Goal: Task Accomplishment & Management: Use online tool/utility

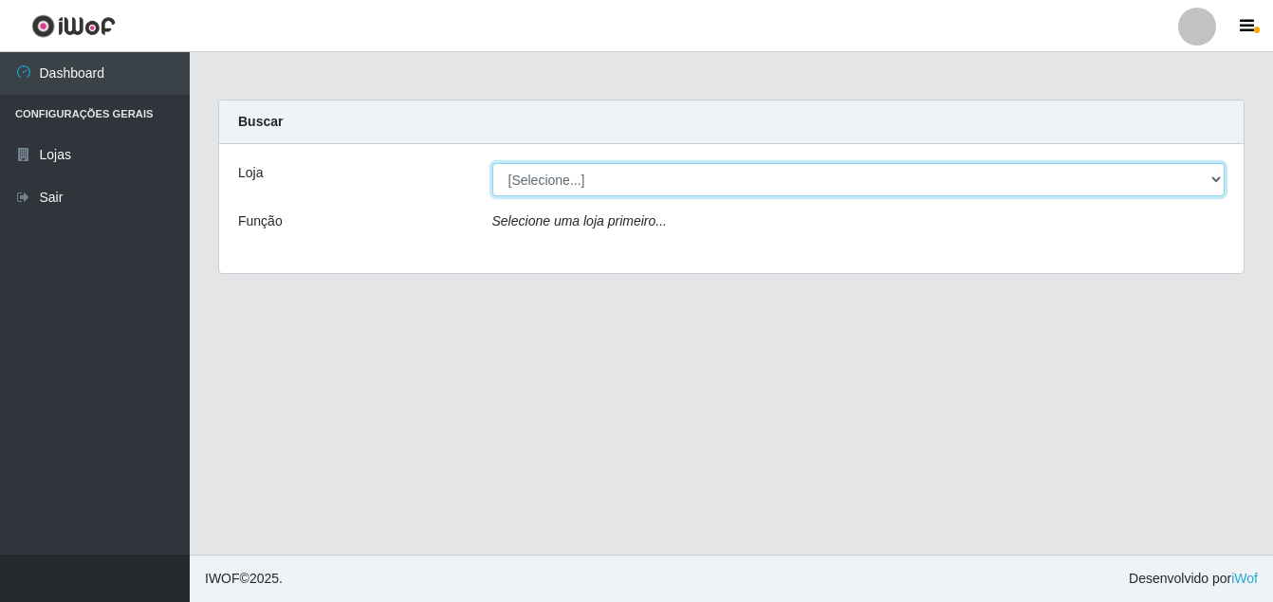
click at [648, 185] on select "[Selecione...] Ajubá Mercado" at bounding box center [858, 179] width 733 height 33
select select "402"
click at [492, 163] on select "[Selecione...] Ajubá Mercado" at bounding box center [858, 179] width 733 height 33
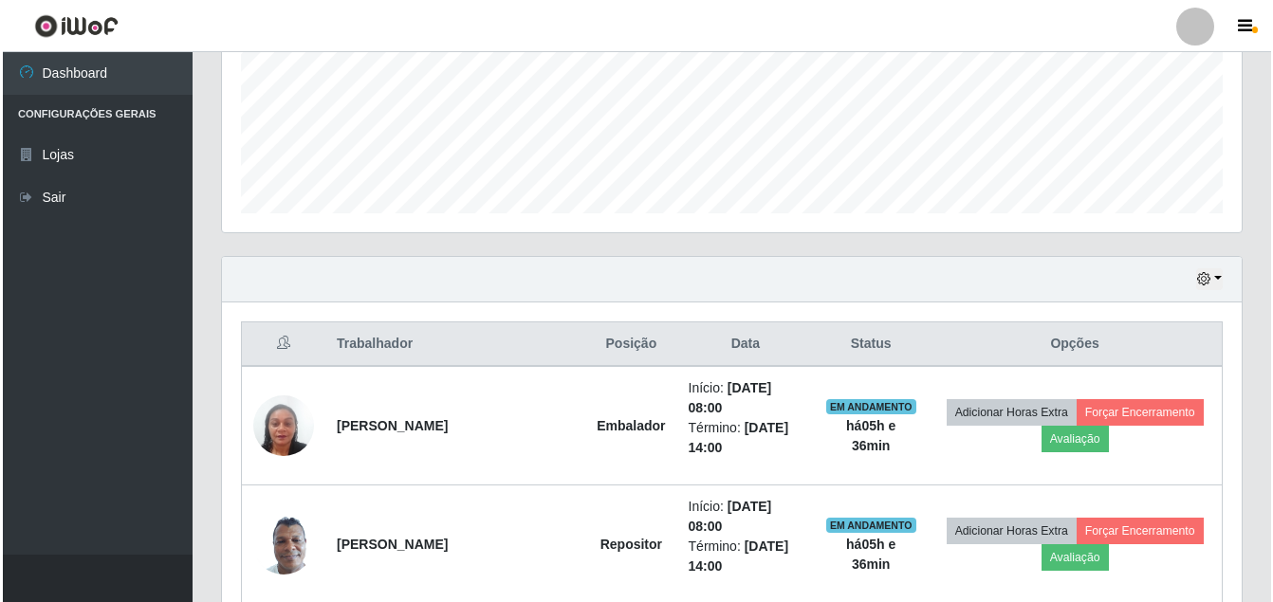
scroll to position [714, 0]
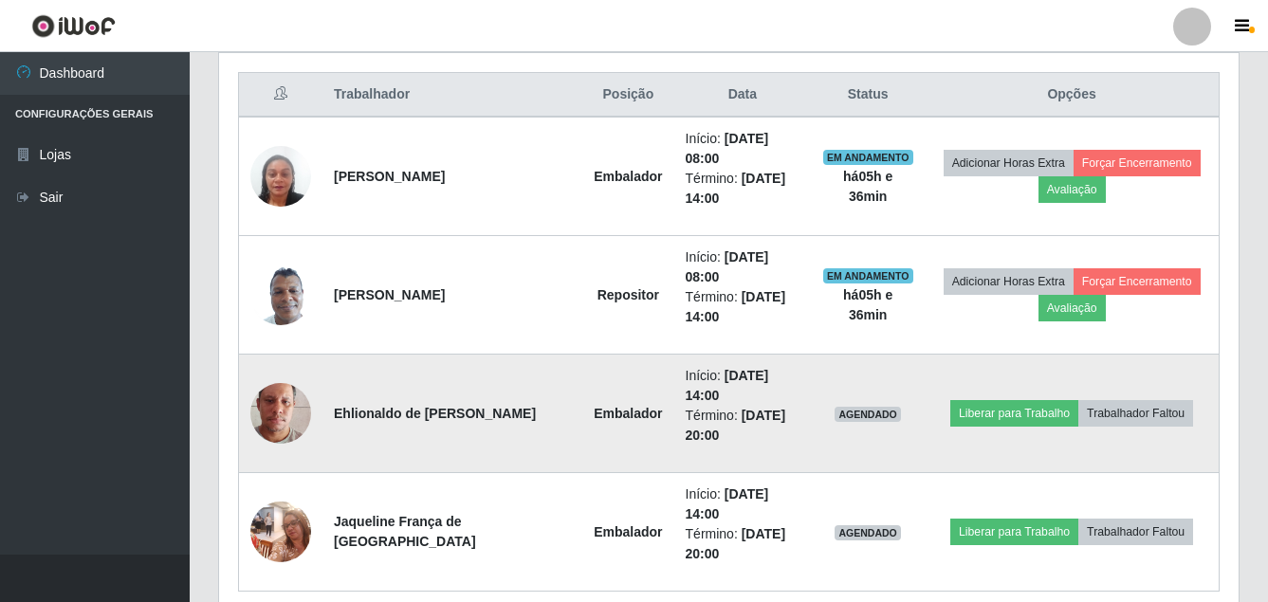
click at [285, 359] on img at bounding box center [280, 413] width 61 height 108
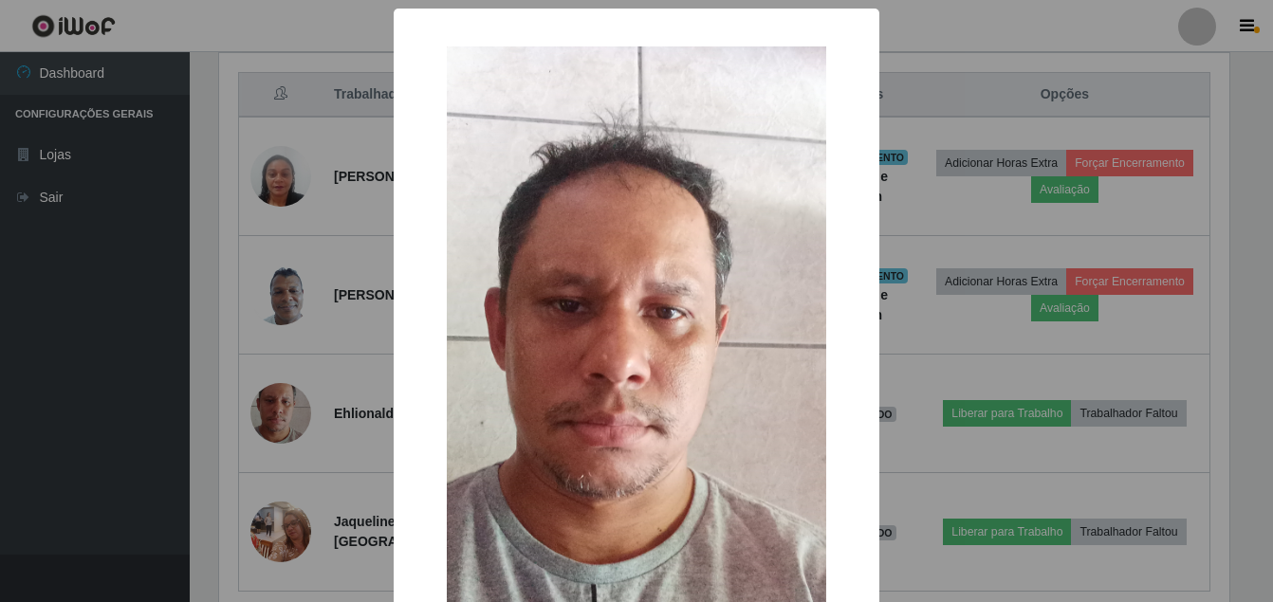
click at [90, 373] on div "× OK Cancel" at bounding box center [636, 301] width 1273 height 602
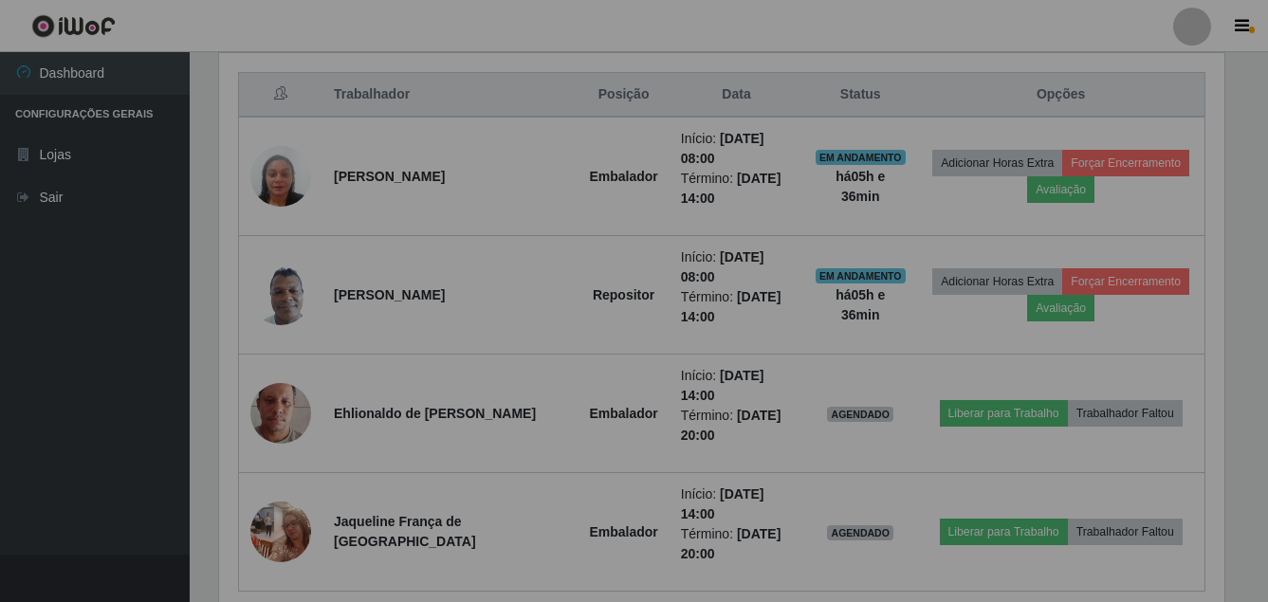
scroll to position [394, 1020]
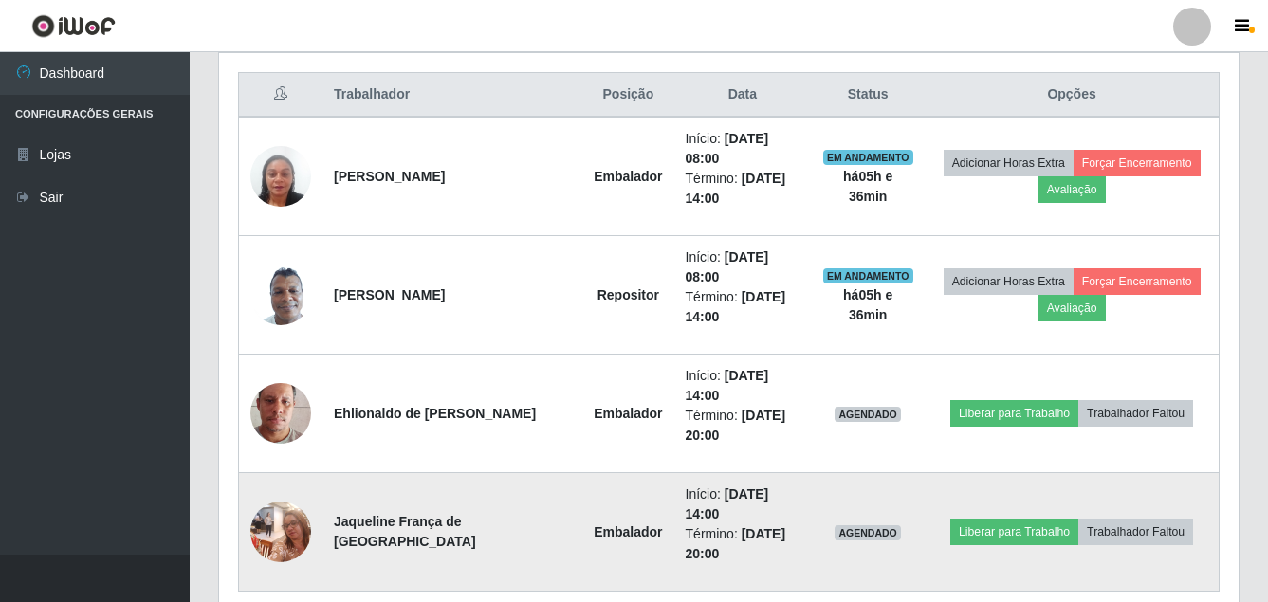
click at [278, 491] on img at bounding box center [280, 531] width 61 height 81
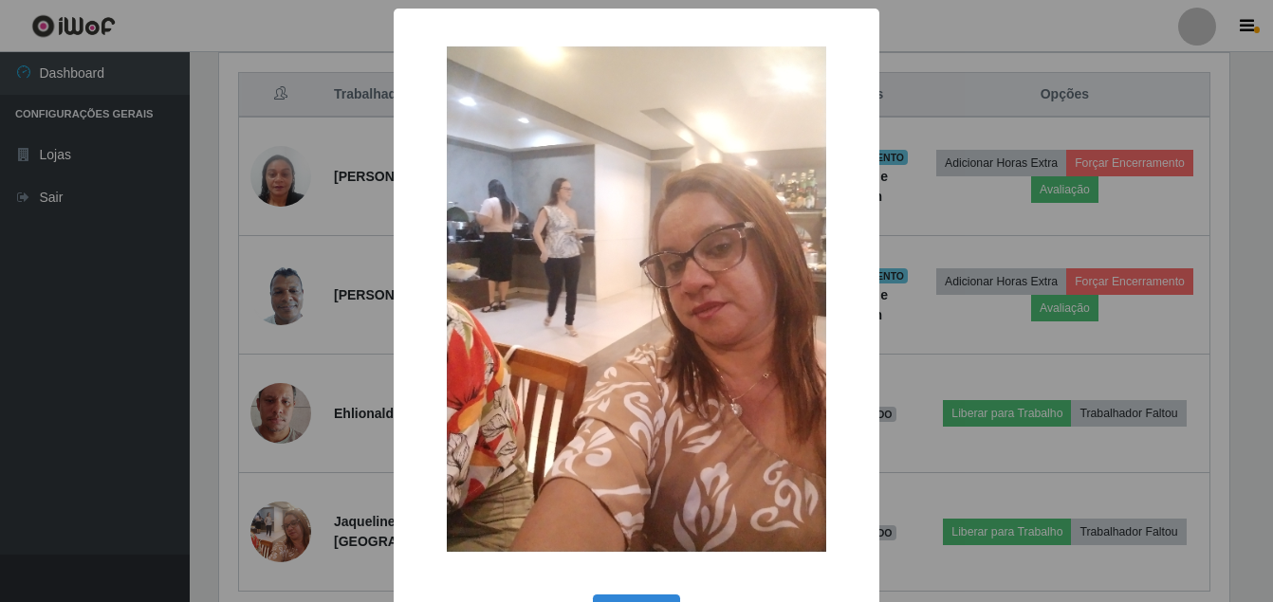
click at [116, 420] on div "× OK Cancel" at bounding box center [636, 301] width 1273 height 602
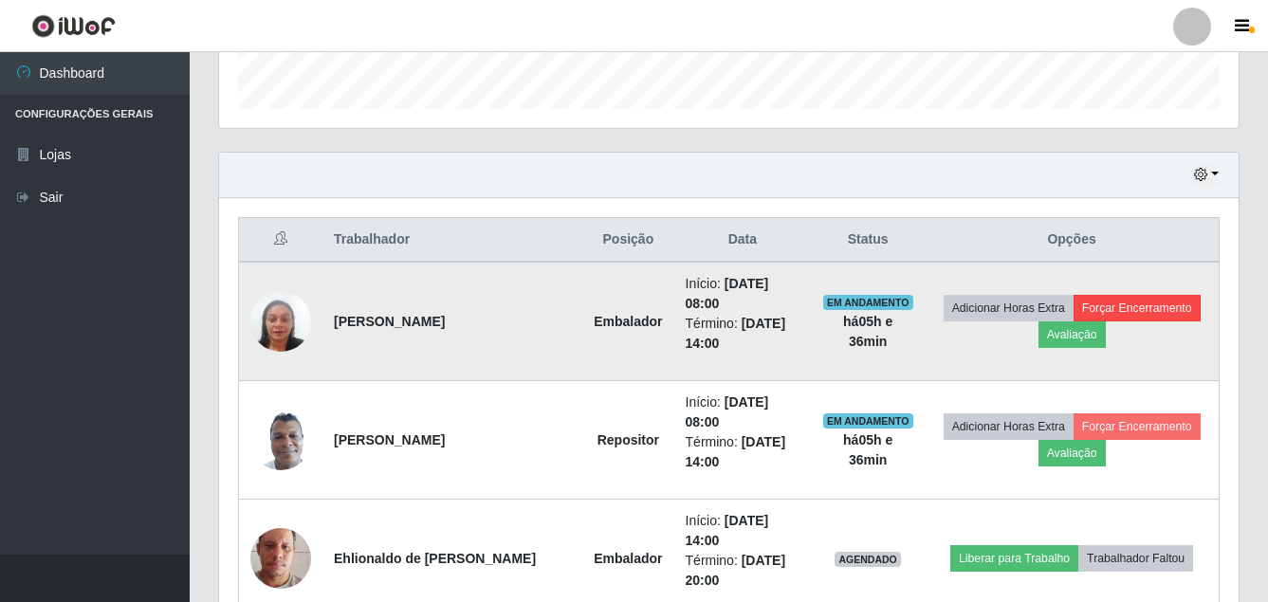
scroll to position [714, 0]
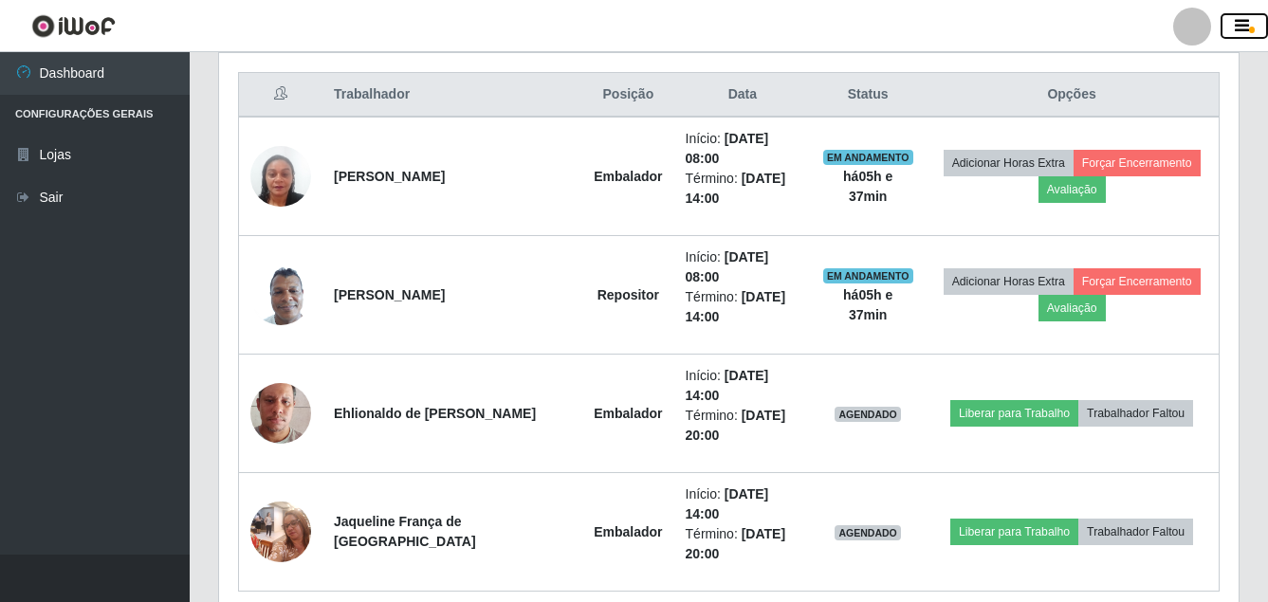
click at [1246, 25] on icon "button" at bounding box center [1242, 26] width 14 height 17
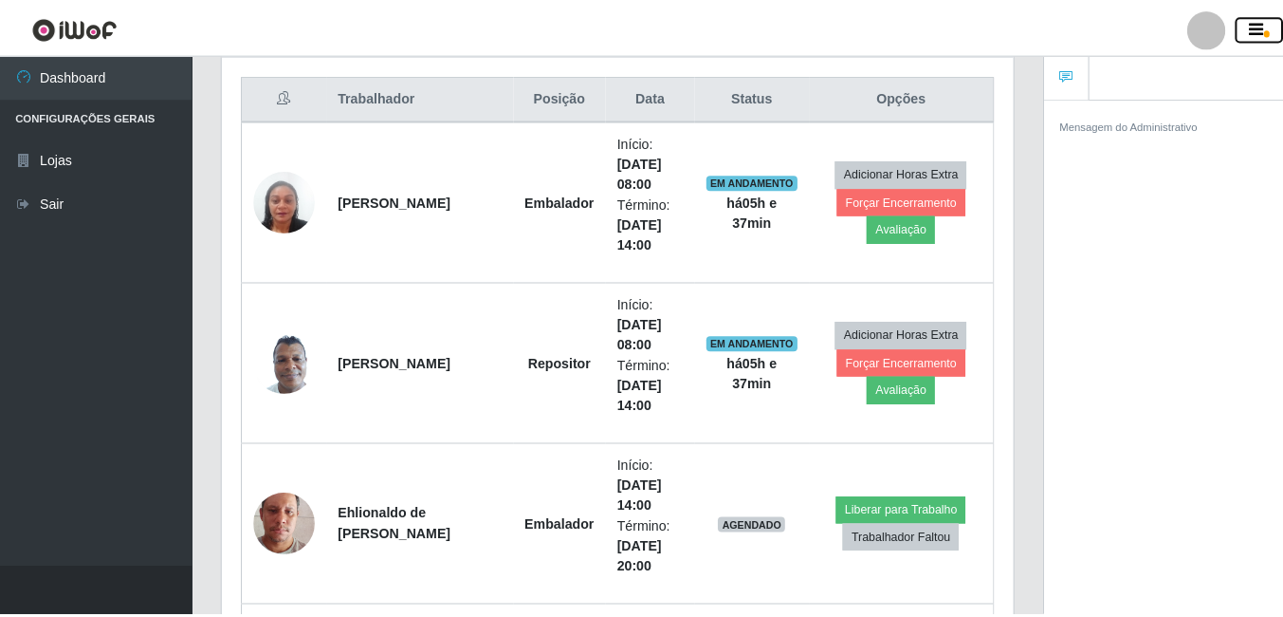
scroll to position [948095, 947705]
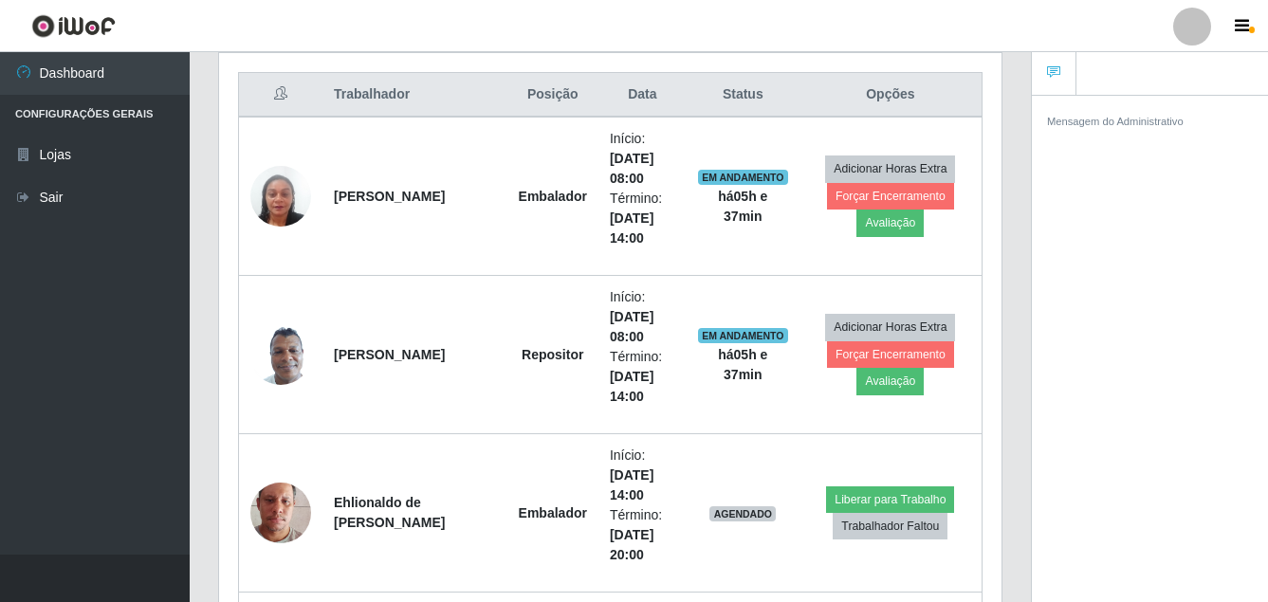
click at [1017, 13] on header "Perfil Alterar Senha Sair" at bounding box center [634, 26] width 1268 height 52
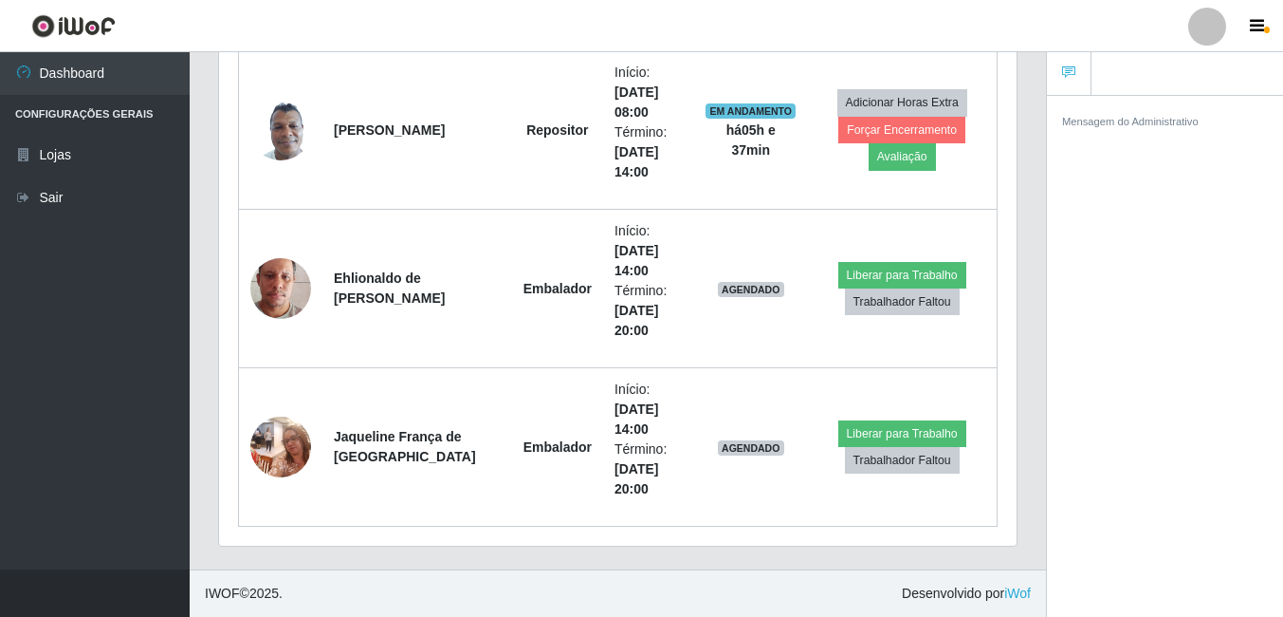
scroll to position [370, 0]
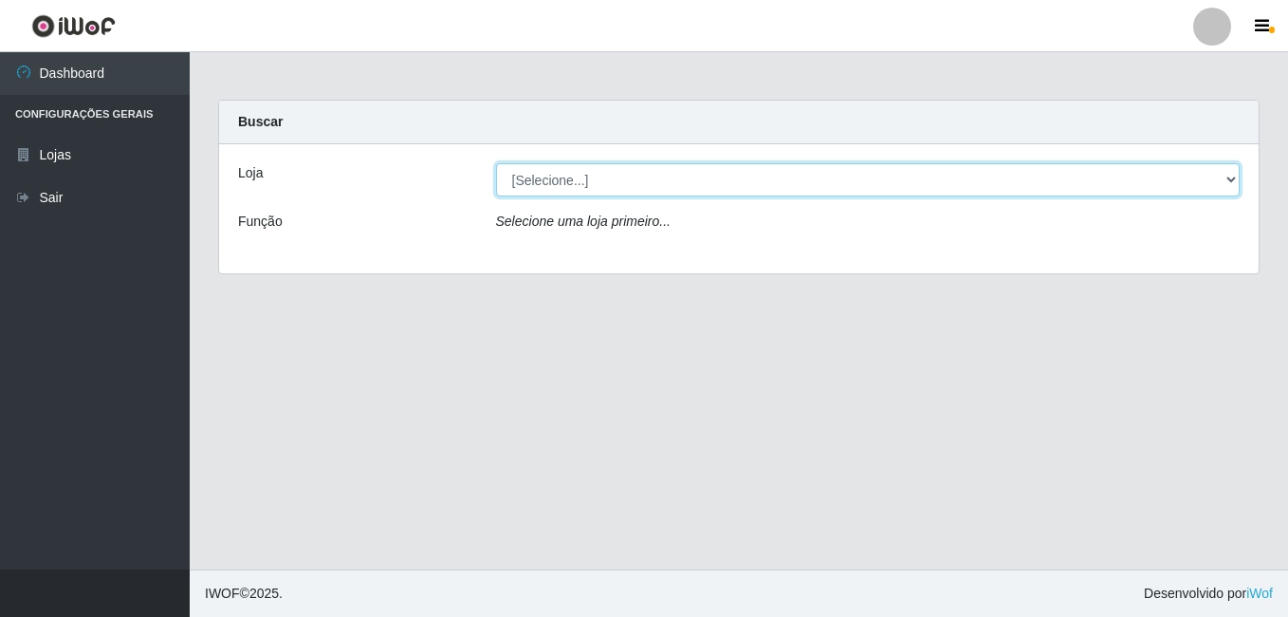
click at [677, 167] on select "[Selecione...] Ajubá Mercado" at bounding box center [868, 179] width 745 height 33
select select "402"
click at [496, 163] on select "[Selecione...] Ajubá Mercado" at bounding box center [868, 179] width 745 height 33
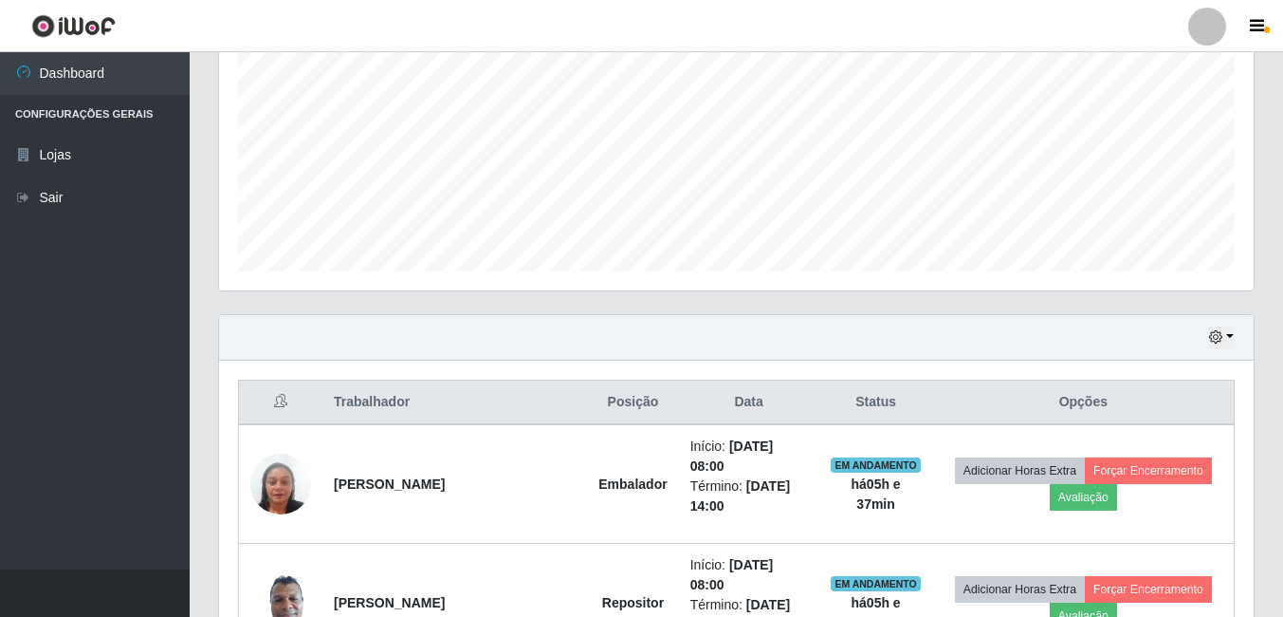
scroll to position [415, 0]
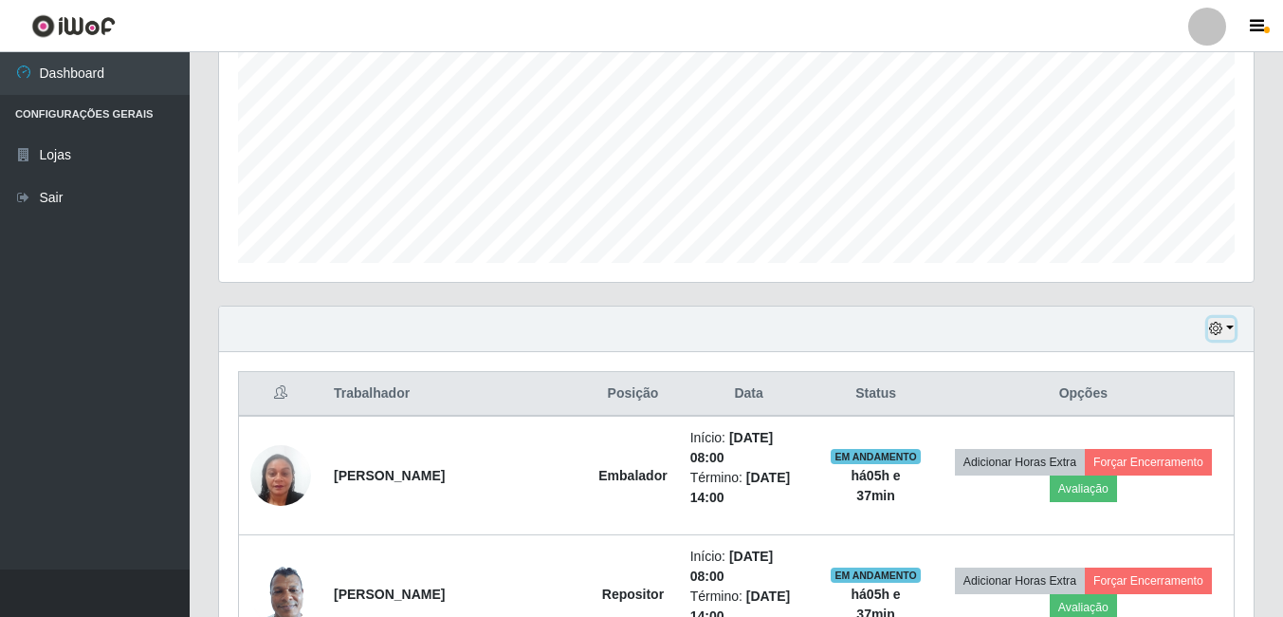
click at [1224, 324] on button "button" at bounding box center [1221, 329] width 27 height 22
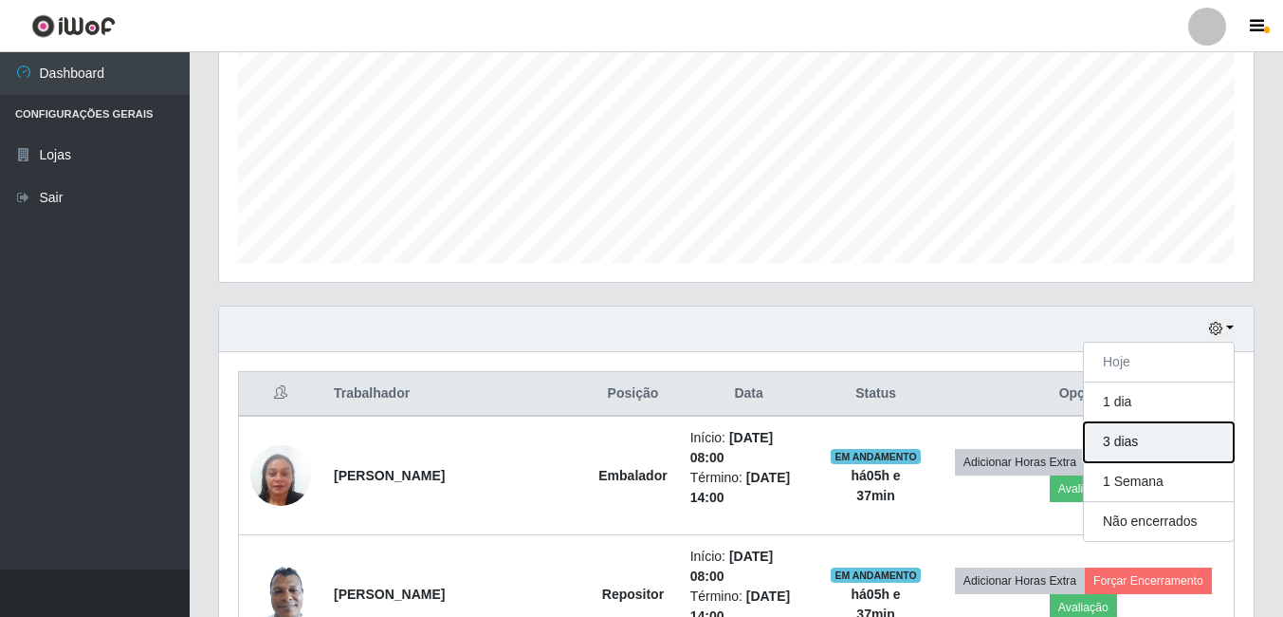
click at [1129, 441] on button "3 dias" at bounding box center [1159, 442] width 150 height 40
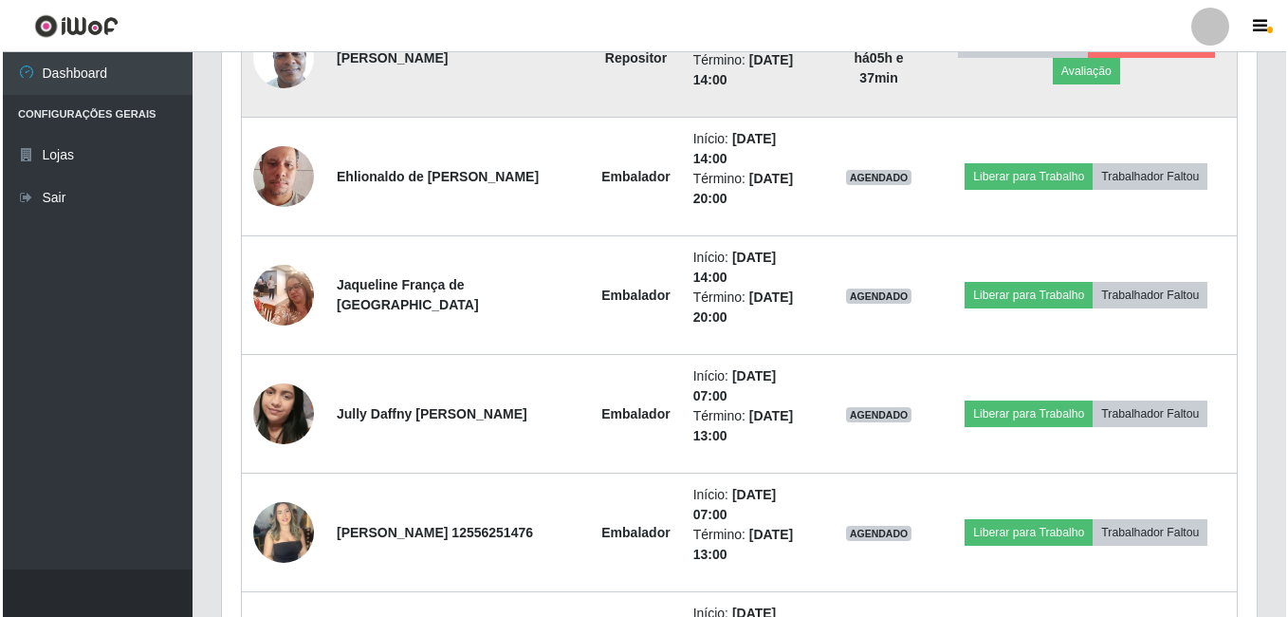
scroll to position [985, 0]
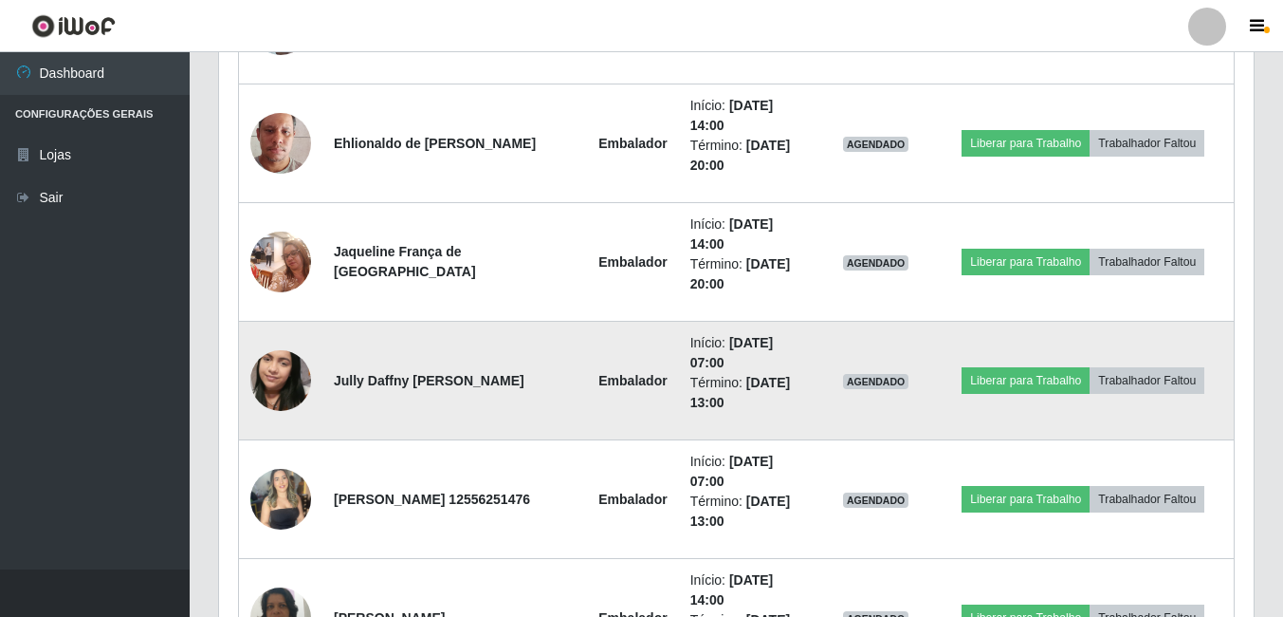
click at [290, 386] on img at bounding box center [280, 380] width 61 height 108
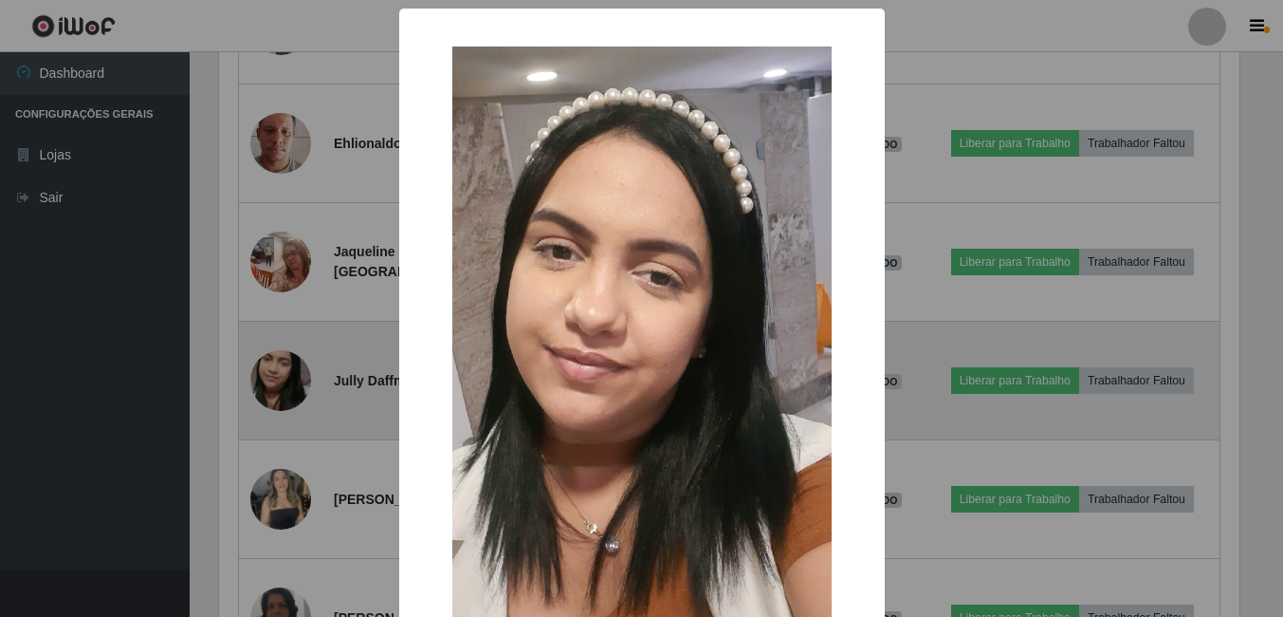
scroll to position [394, 1025]
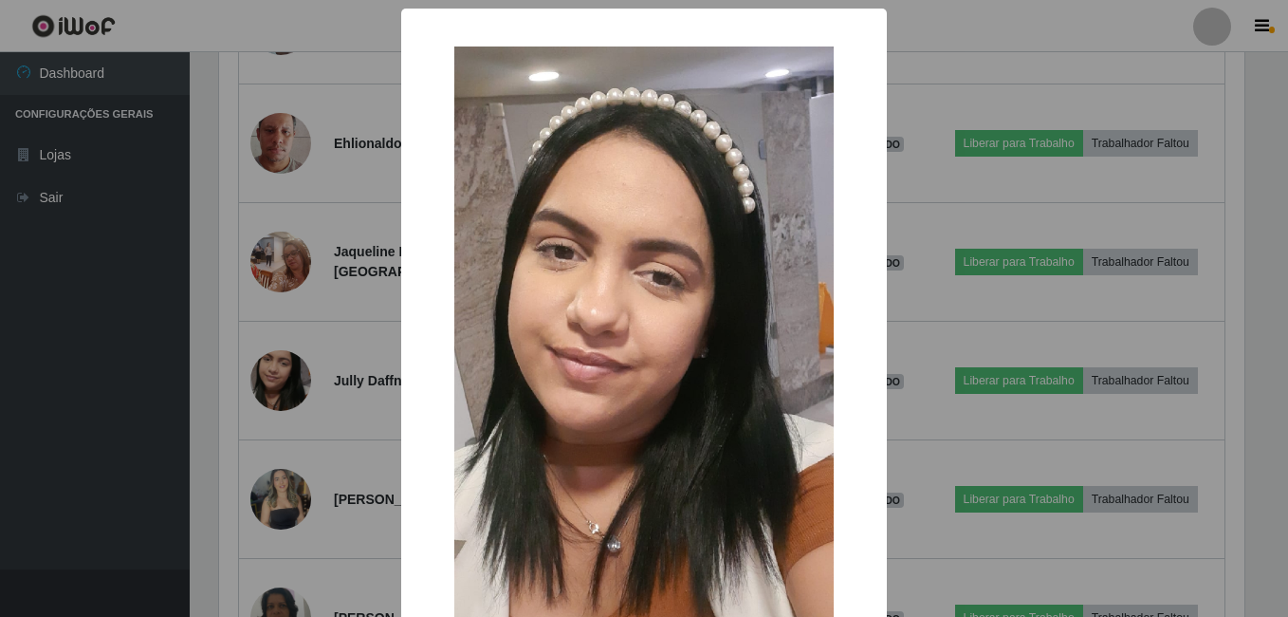
click at [81, 409] on div "× OK Cancel" at bounding box center [644, 308] width 1288 height 617
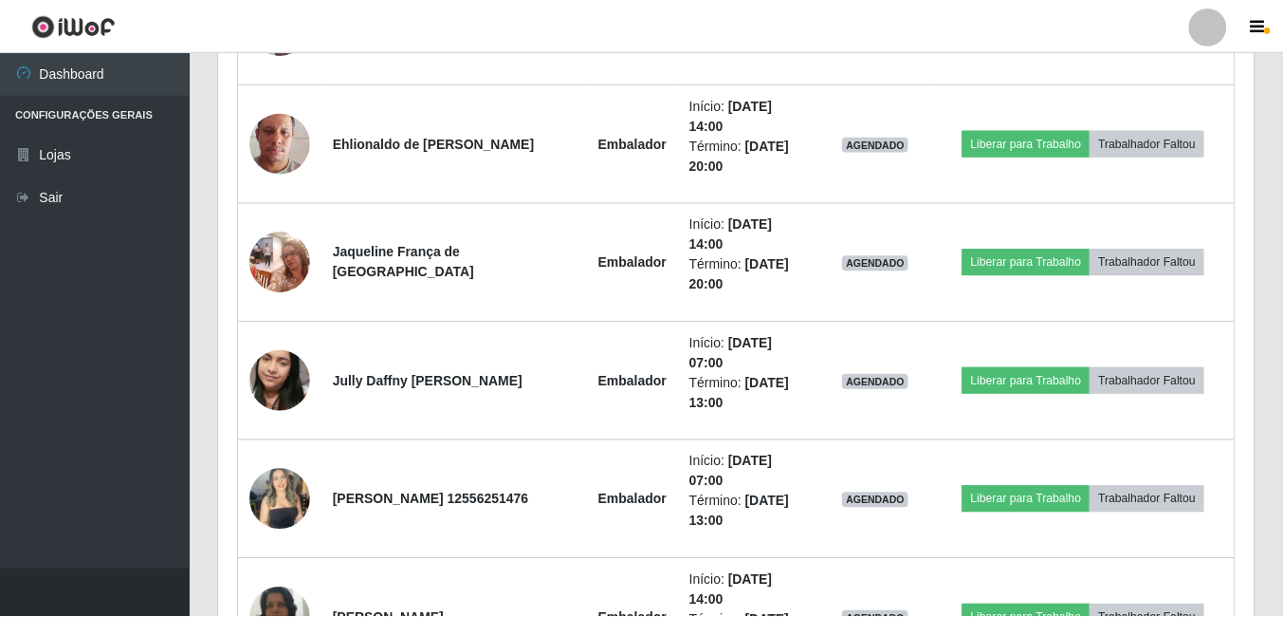
scroll to position [394, 1035]
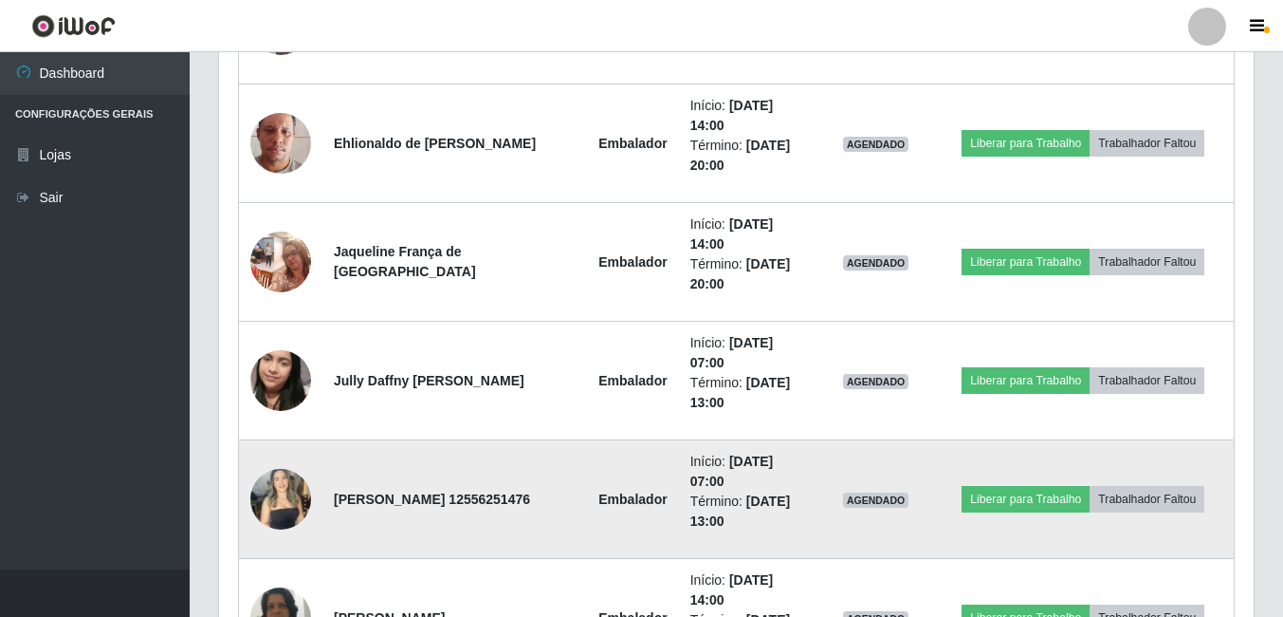
click at [249, 503] on td at bounding box center [281, 499] width 84 height 119
click at [281, 489] on img at bounding box center [280, 498] width 61 height 81
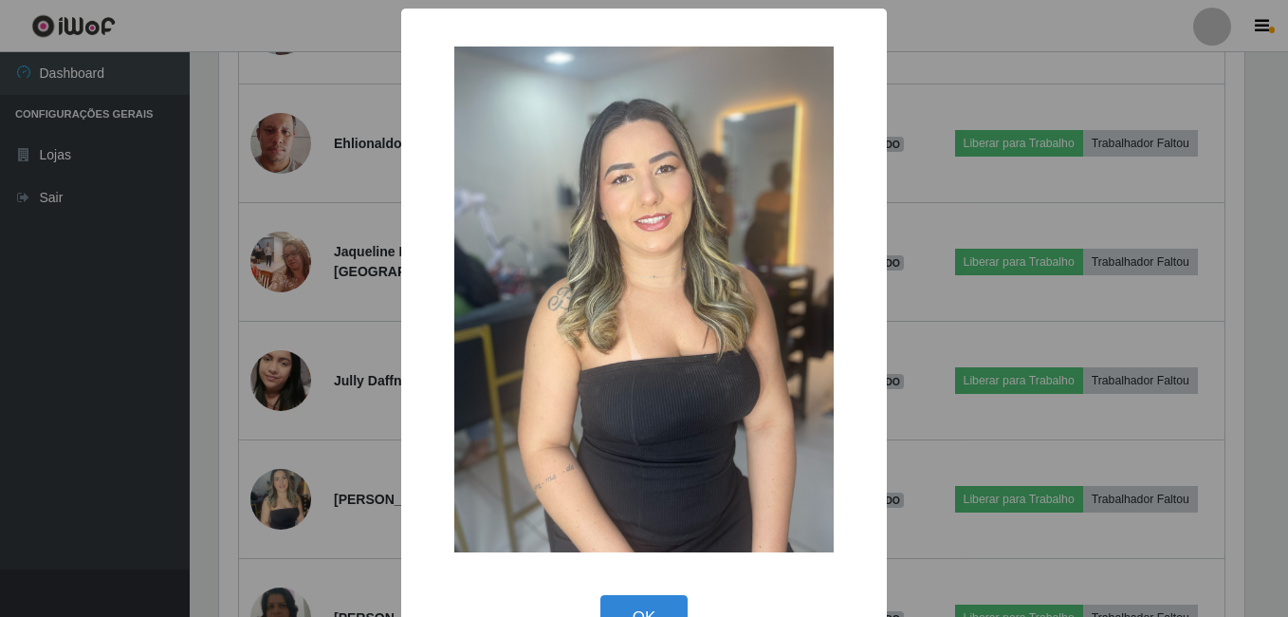
click at [140, 431] on div "× OK Cancel" at bounding box center [644, 308] width 1288 height 617
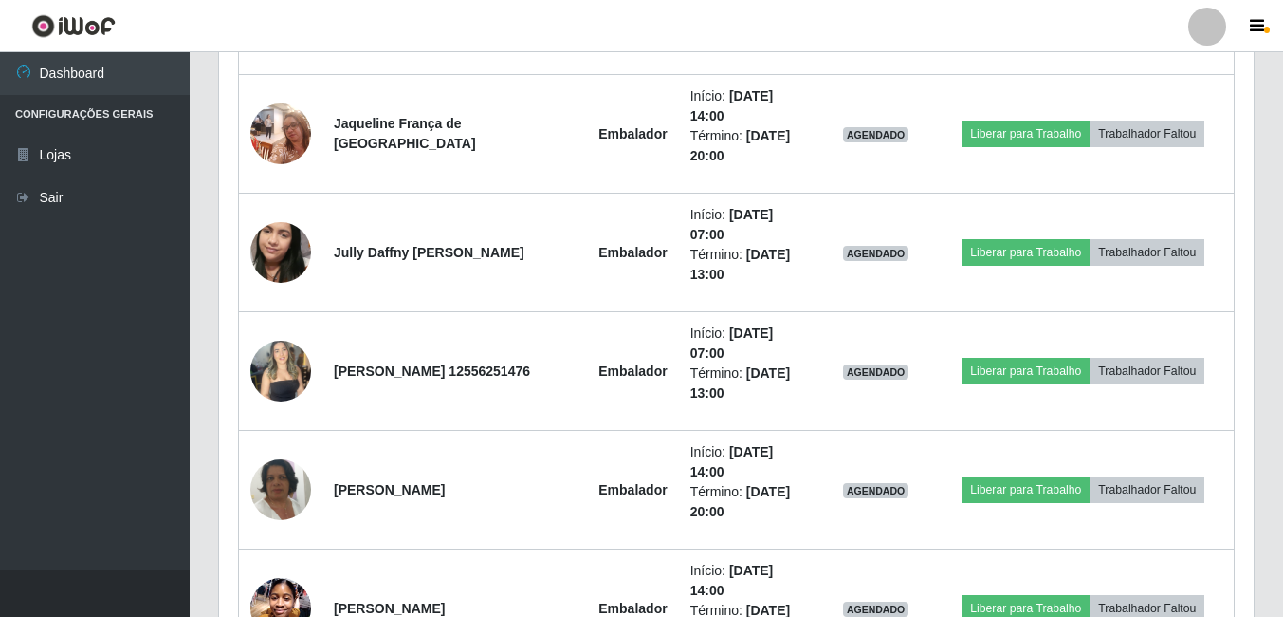
scroll to position [1079, 0]
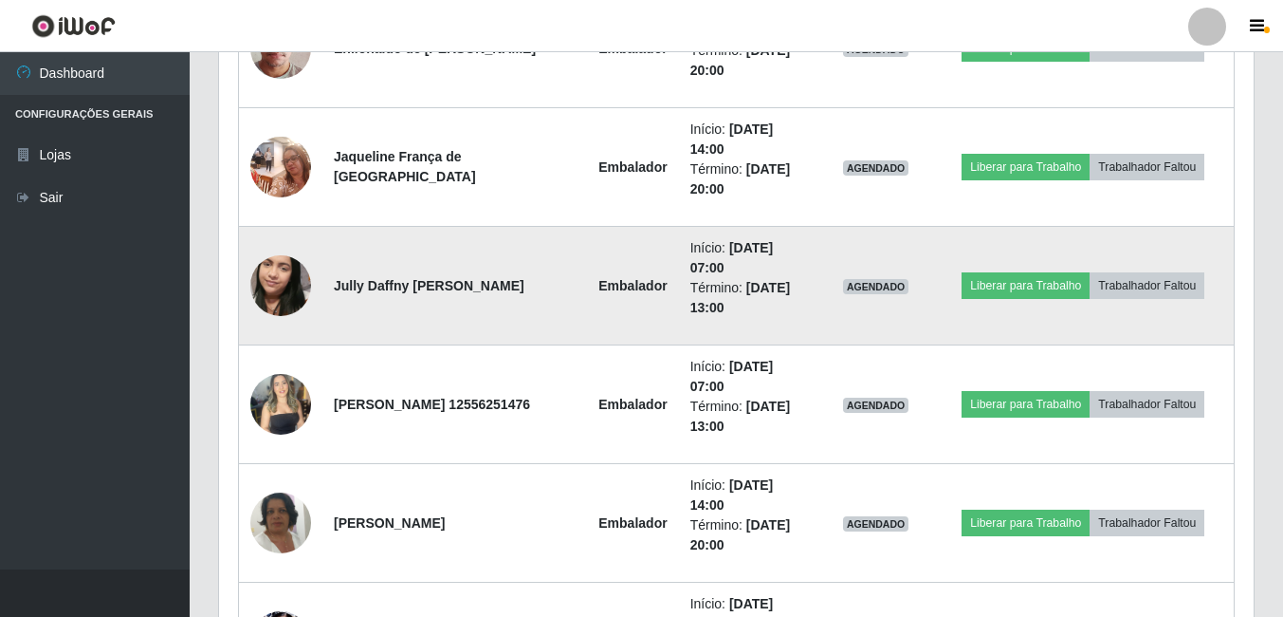
click at [276, 283] on img at bounding box center [280, 285] width 61 height 108
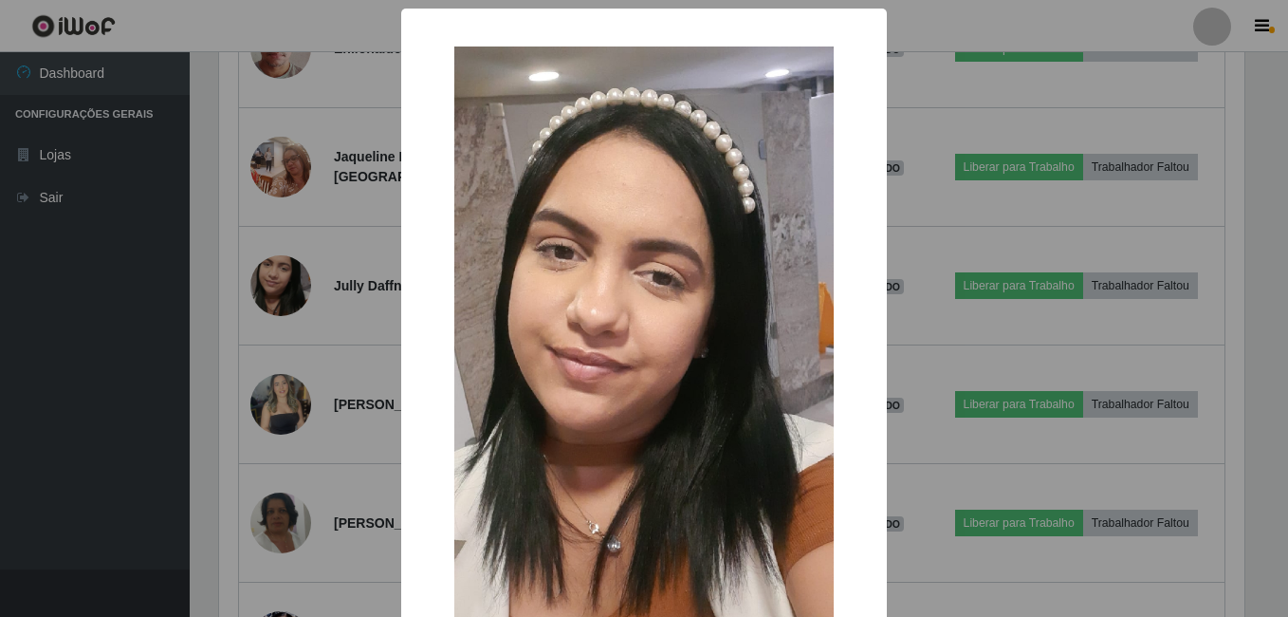
click at [102, 379] on div "× OK Cancel" at bounding box center [644, 308] width 1288 height 617
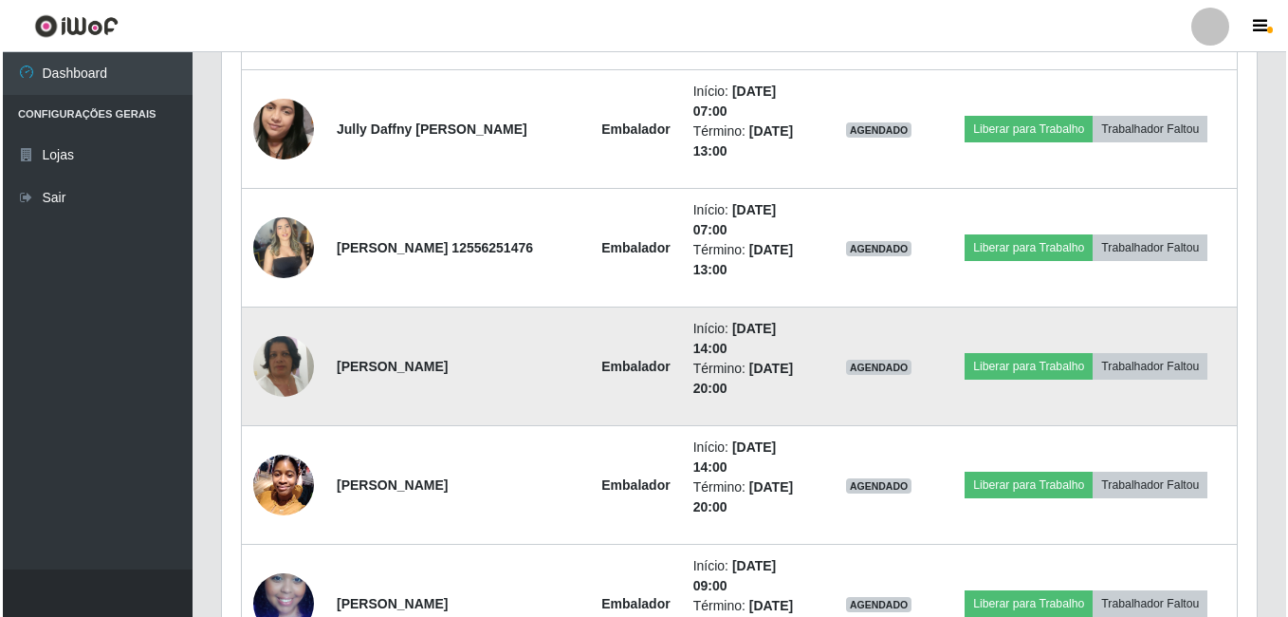
scroll to position [1269, 0]
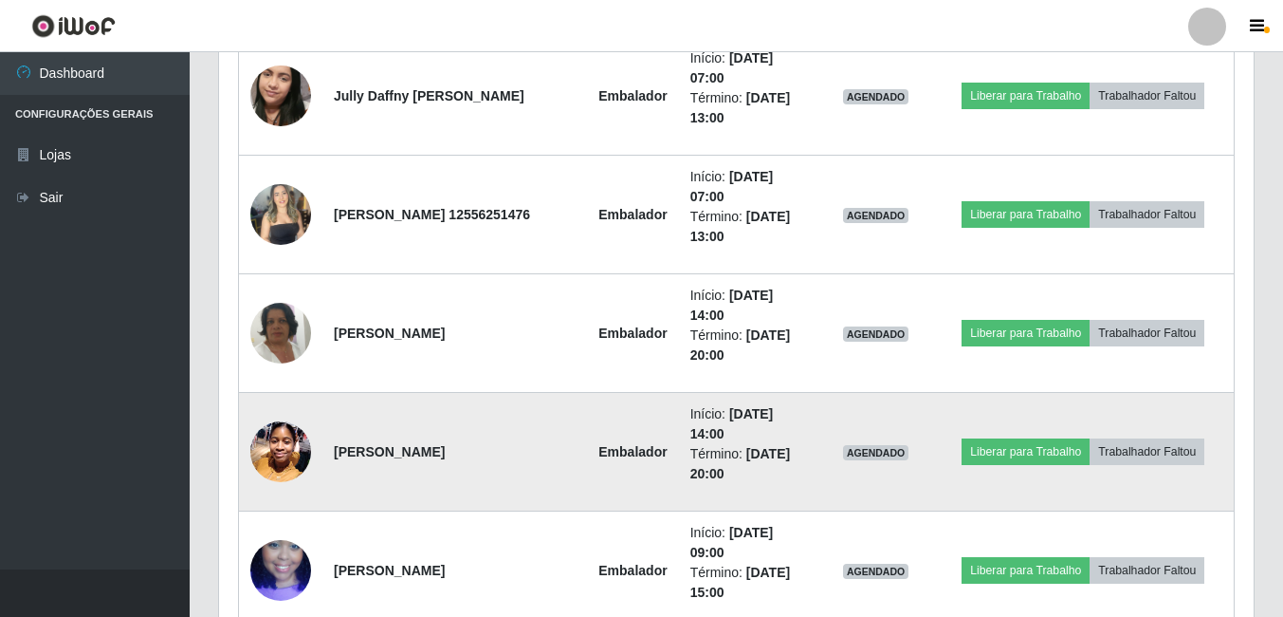
click at [292, 451] on img at bounding box center [280, 451] width 61 height 81
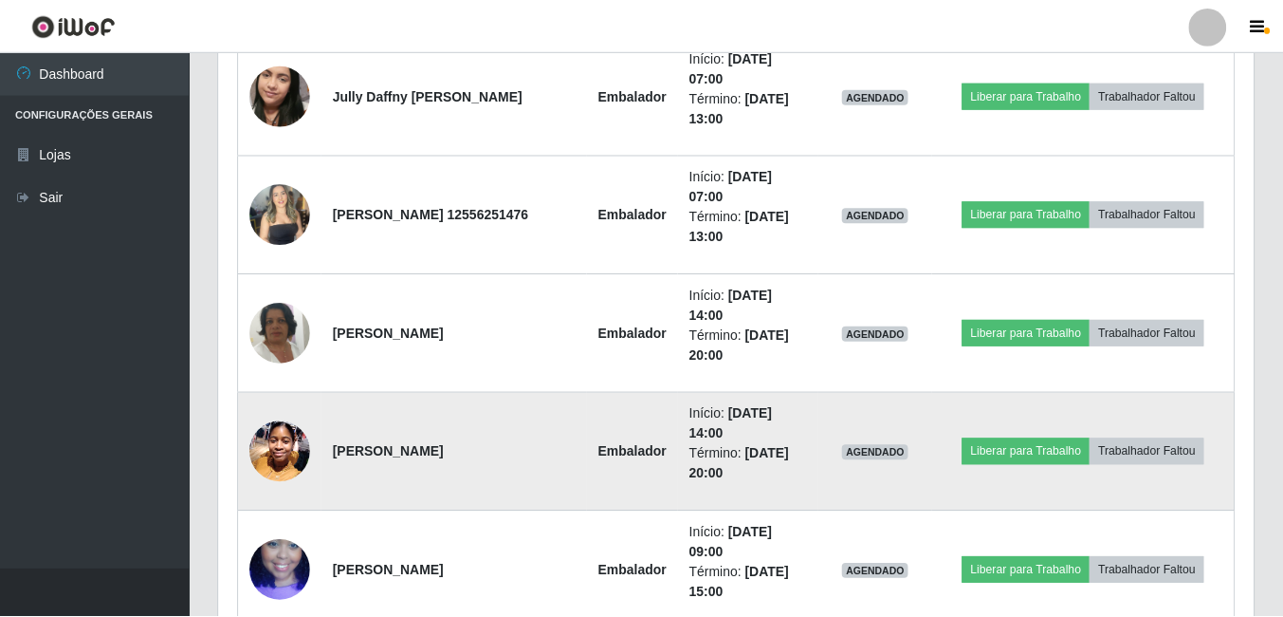
scroll to position [394, 1025]
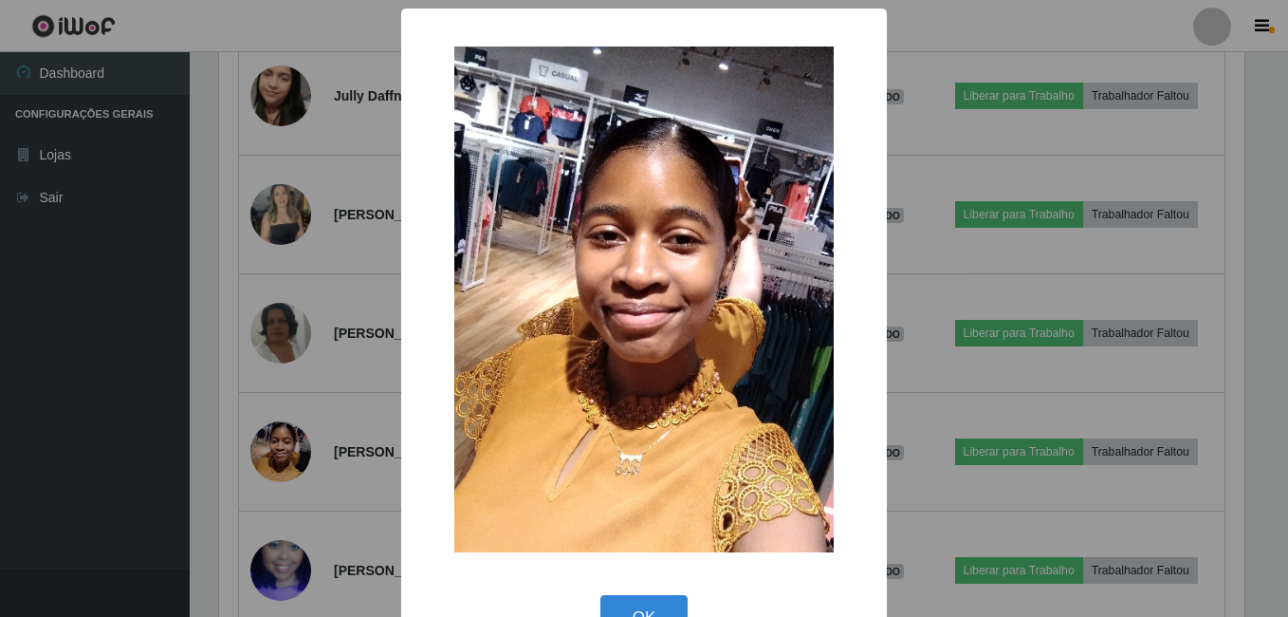
click at [0, 396] on html "Perfil Alterar Senha Sair Dashboard Configurações Gerais Lojas Sair Carregando.…" at bounding box center [644, 22] width 1288 height 2582
click at [91, 362] on div "× OK Cancel" at bounding box center [644, 308] width 1288 height 617
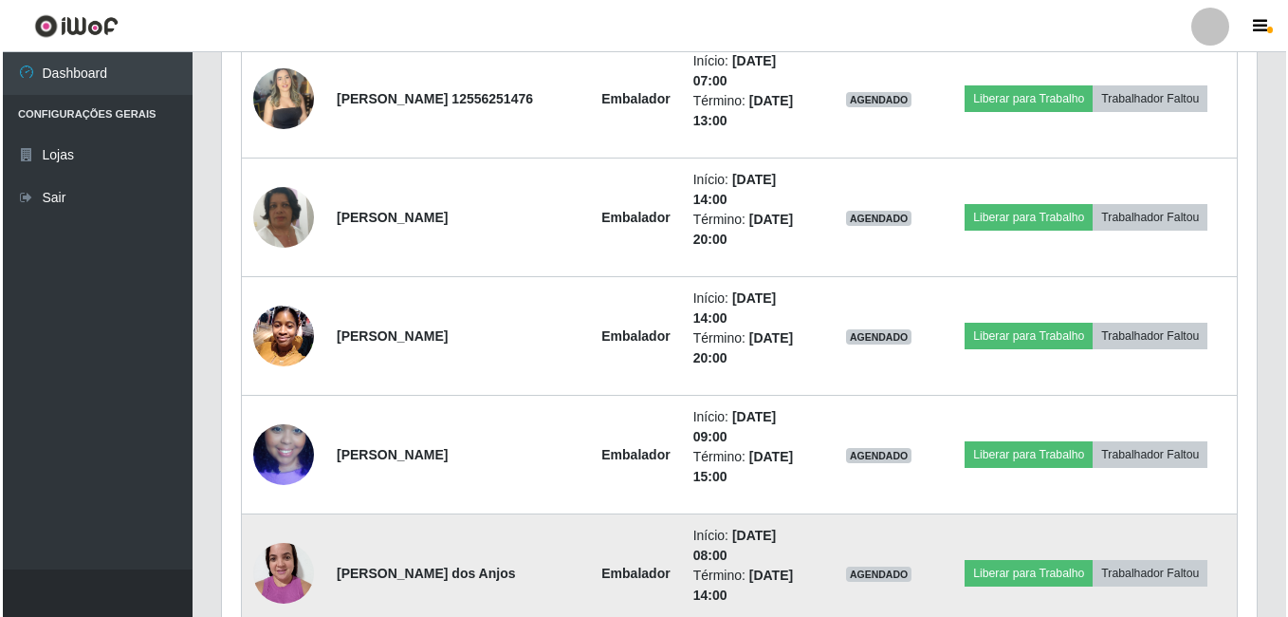
scroll to position [1364, 0]
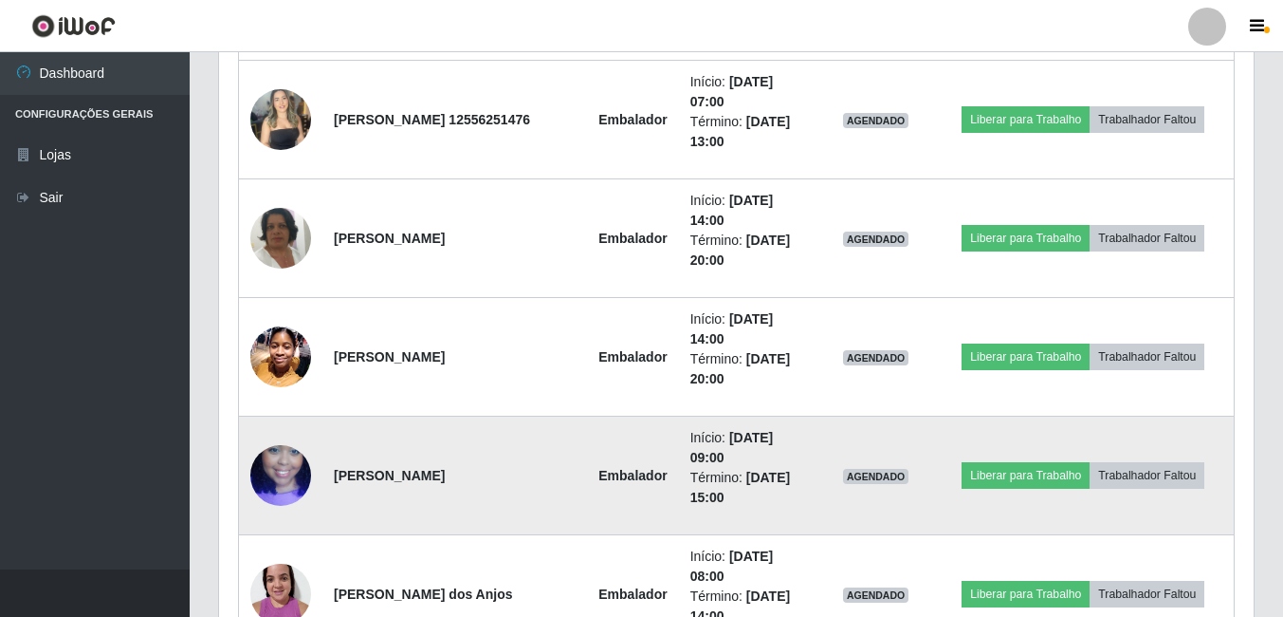
click at [273, 455] on img at bounding box center [280, 475] width 61 height 108
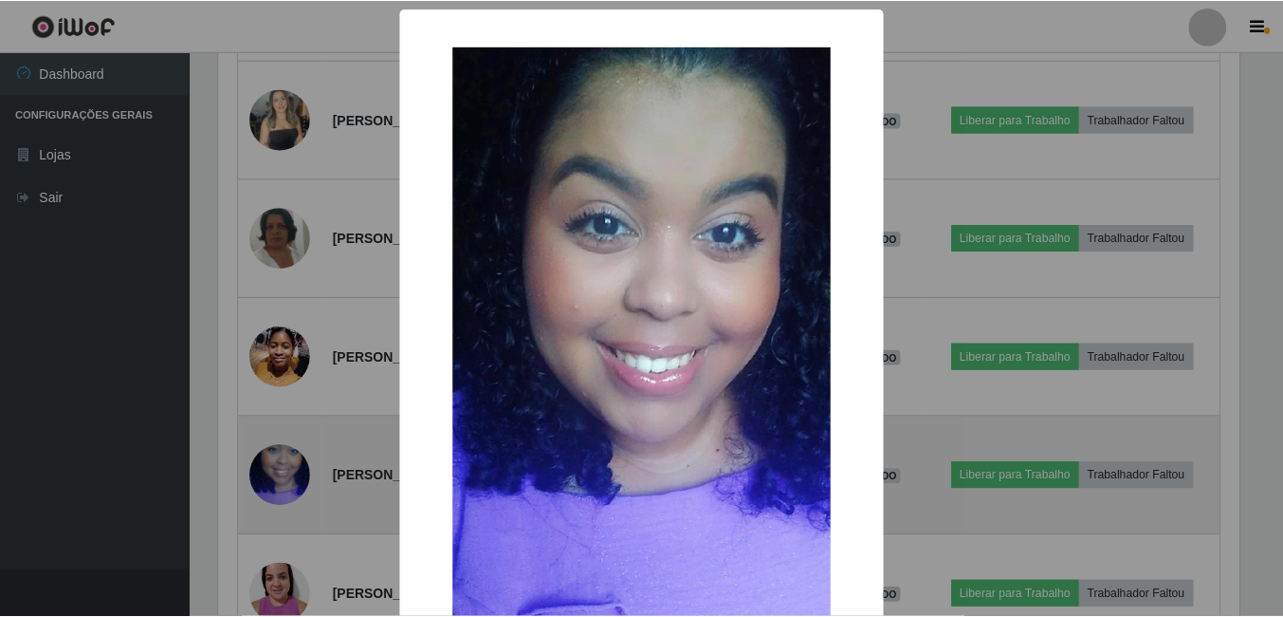
scroll to position [394, 1025]
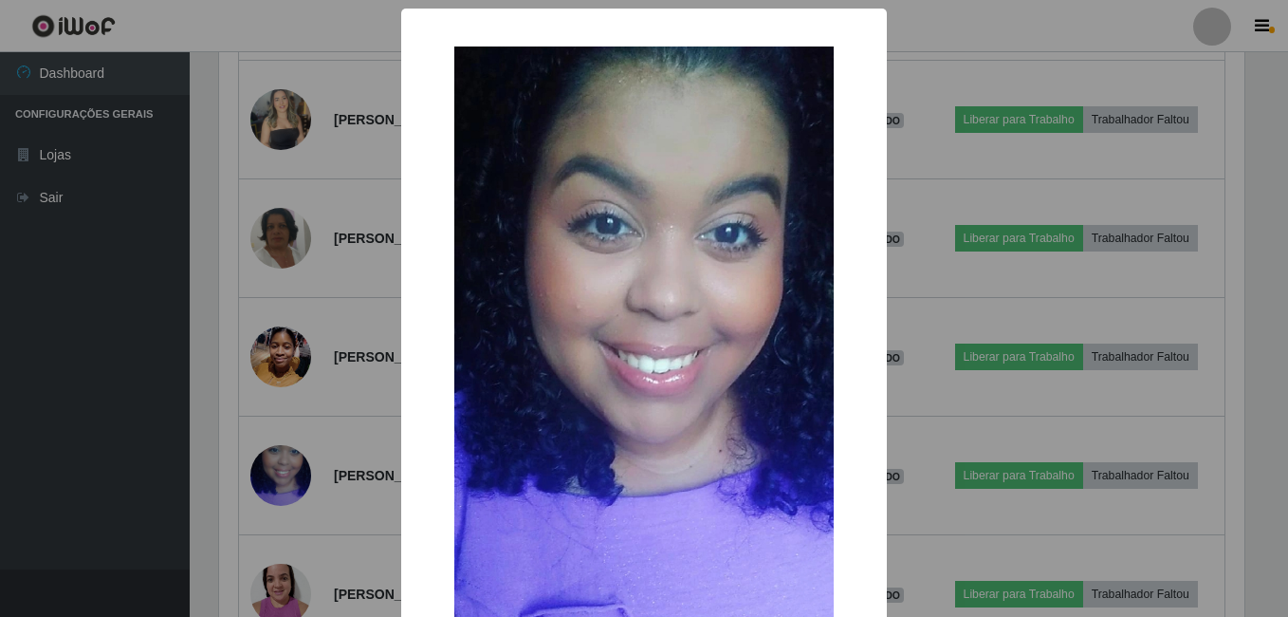
click at [38, 433] on div "× OK Cancel" at bounding box center [644, 308] width 1288 height 617
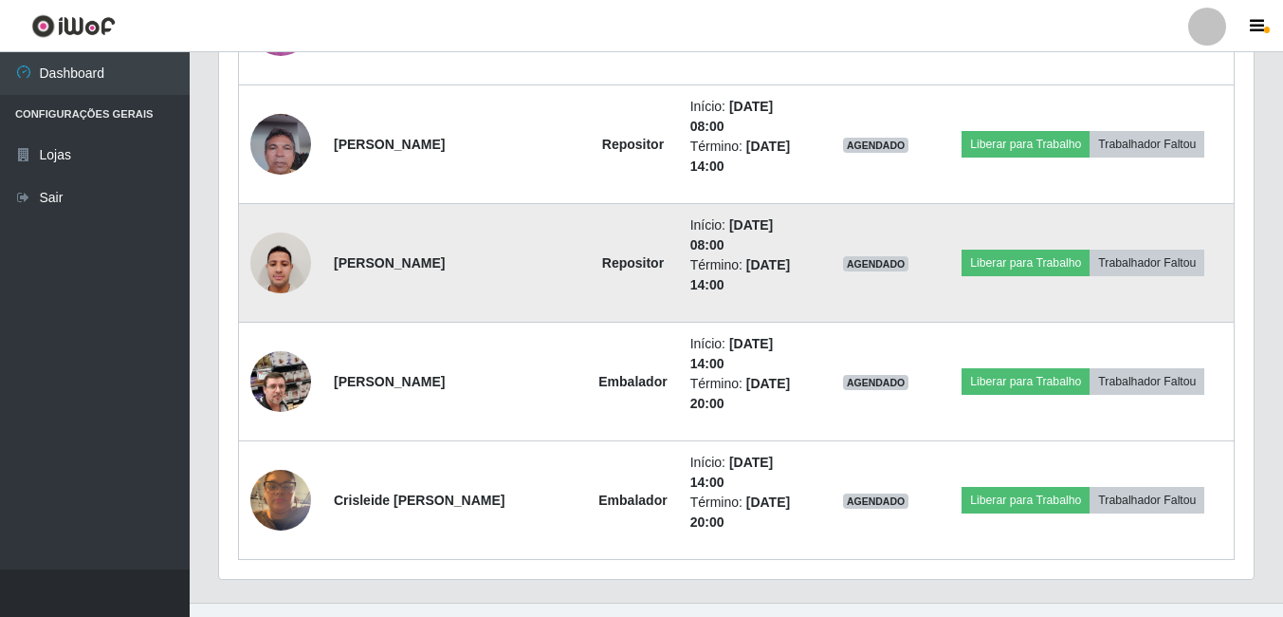
scroll to position [1965, 0]
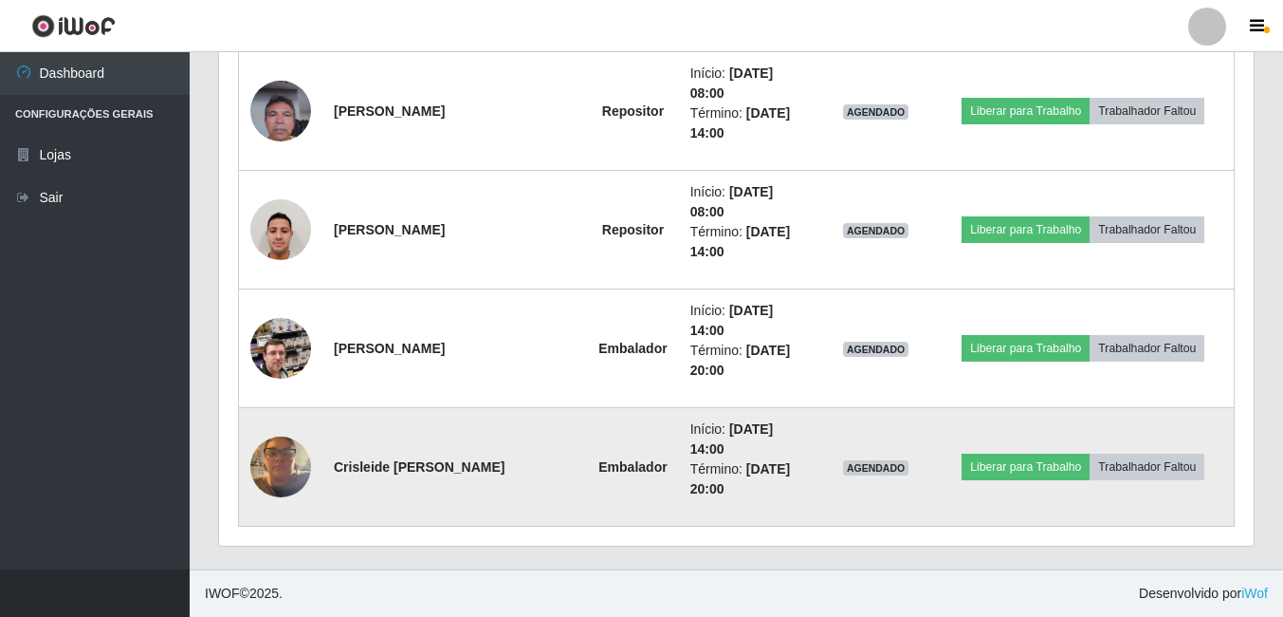
click at [280, 457] on img at bounding box center [280, 466] width 61 height 81
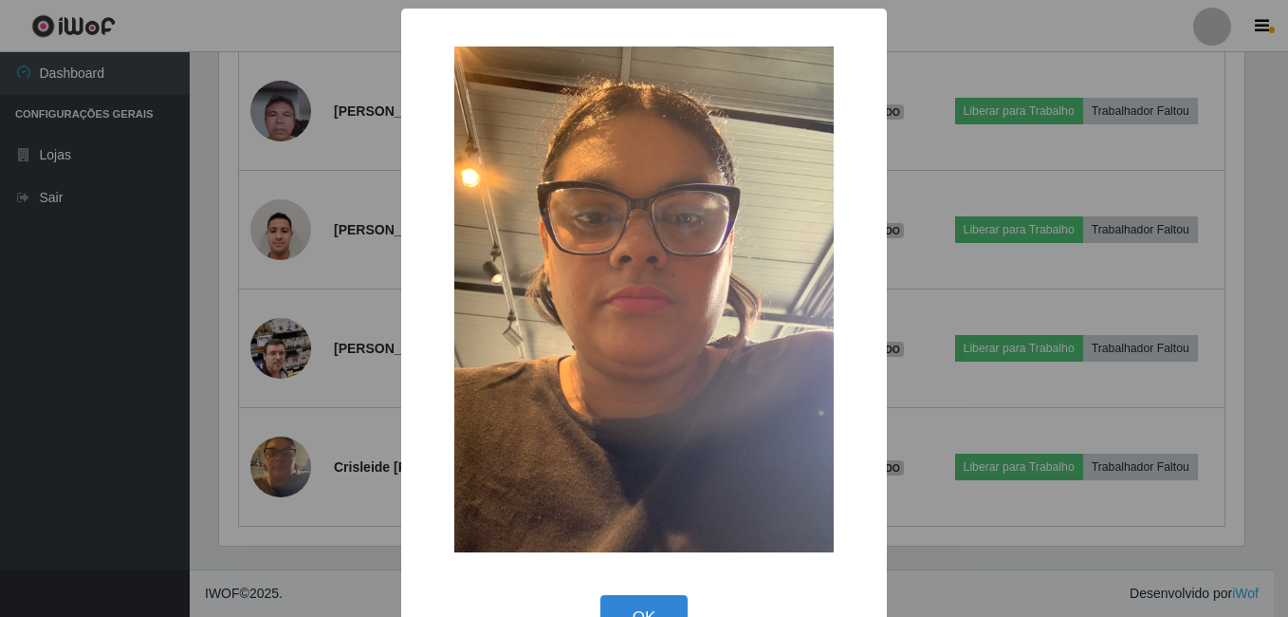
click at [87, 429] on div "× OK Cancel" at bounding box center [644, 308] width 1288 height 617
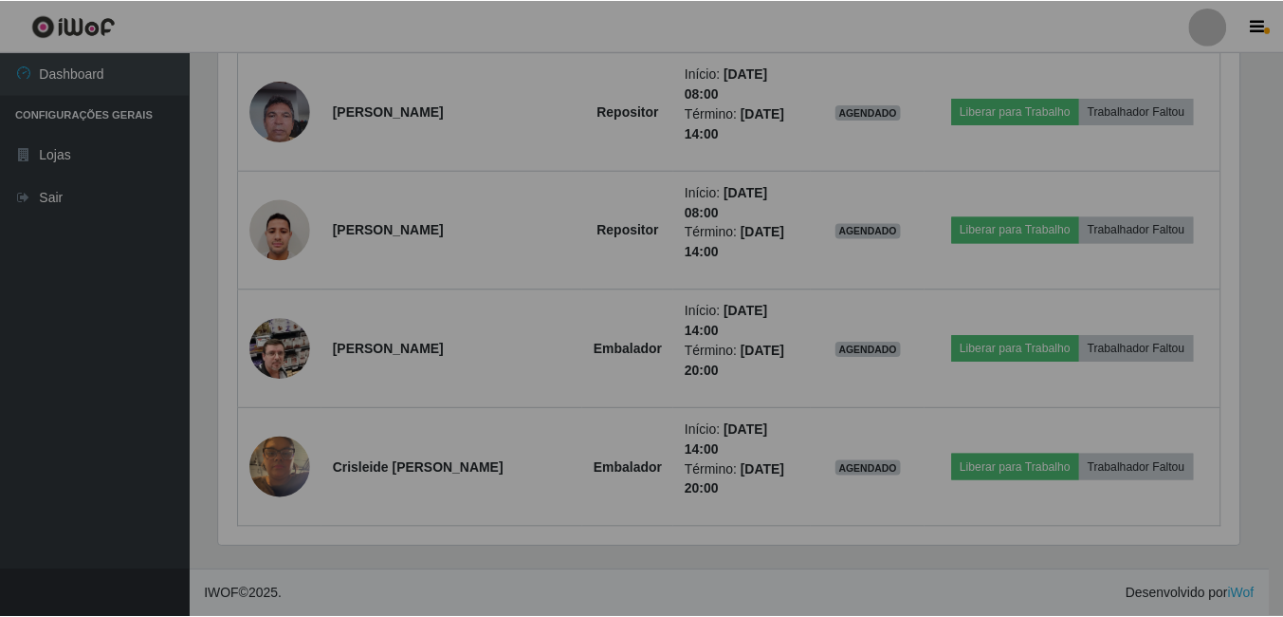
scroll to position [394, 1035]
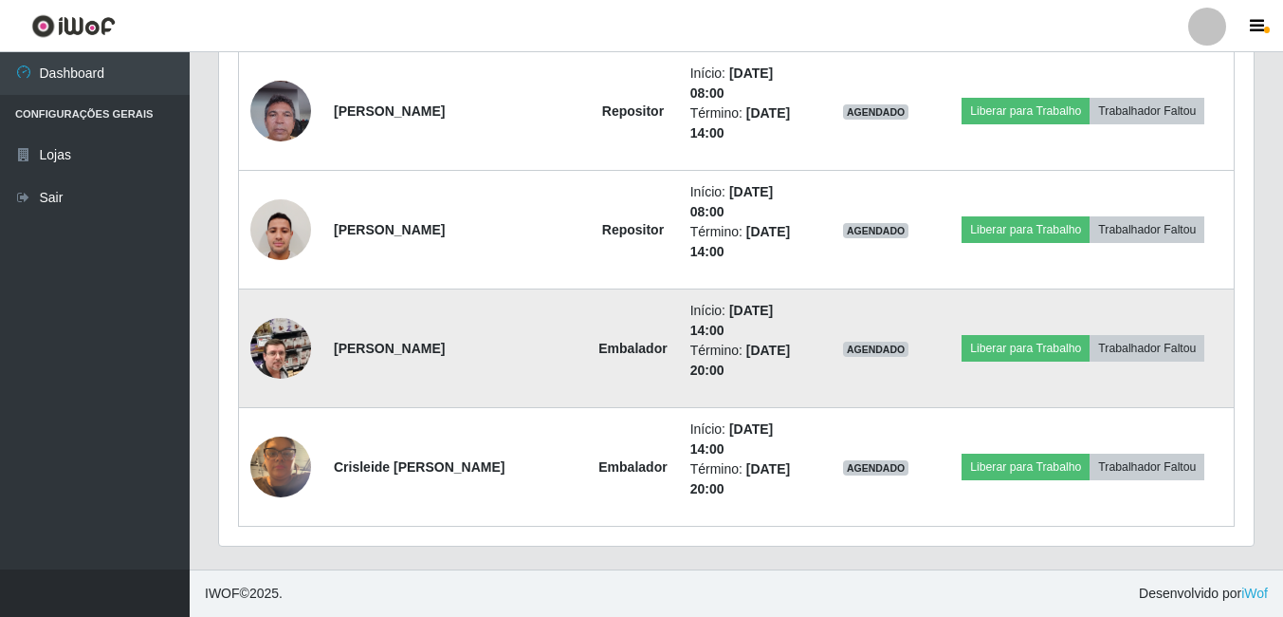
click at [265, 350] on img at bounding box center [280, 348] width 61 height 108
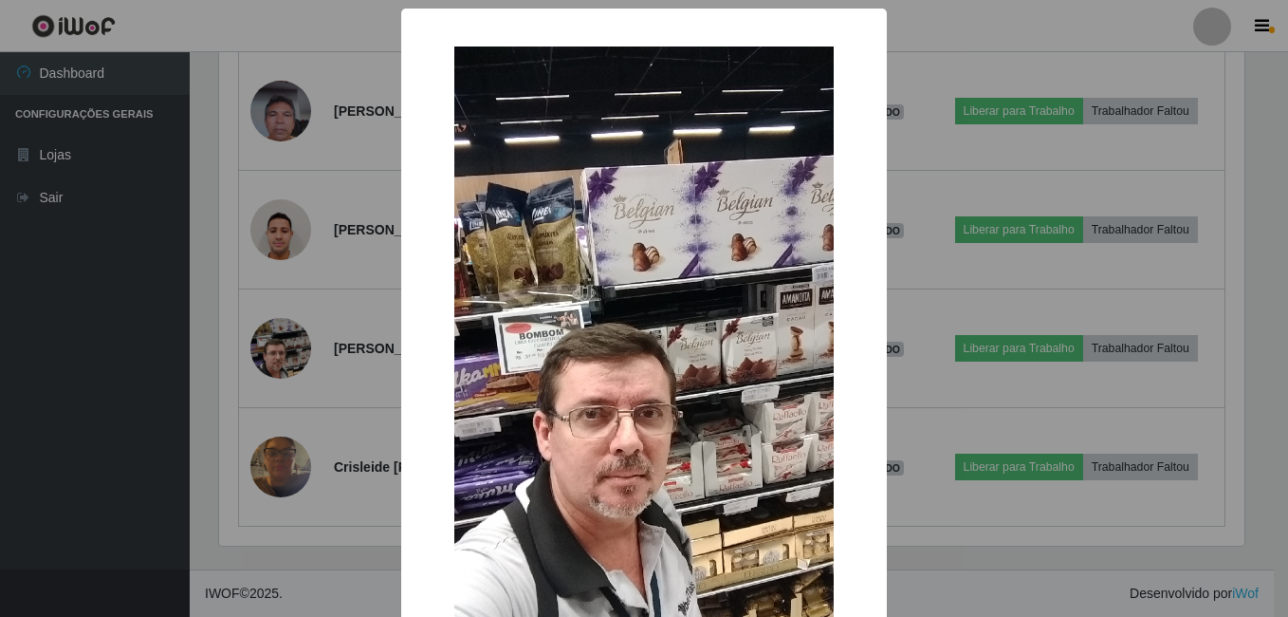
click at [26, 442] on div "× OK Cancel" at bounding box center [644, 308] width 1288 height 617
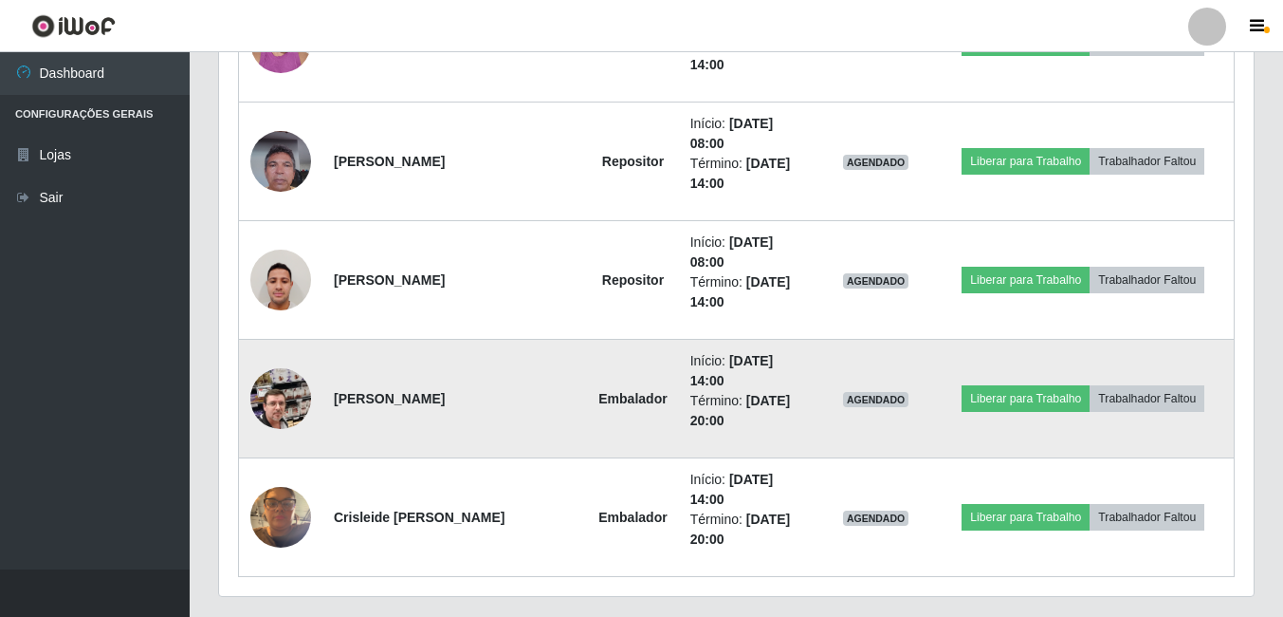
scroll to position [1870, 0]
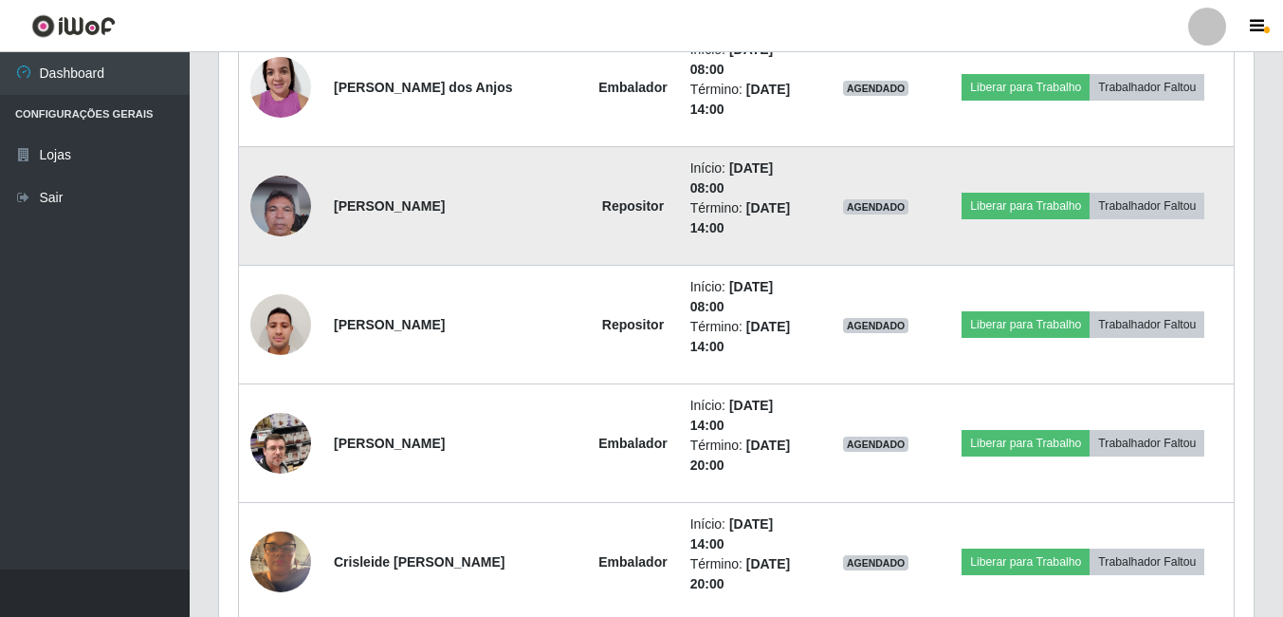
click at [287, 200] on img at bounding box center [280, 205] width 61 height 81
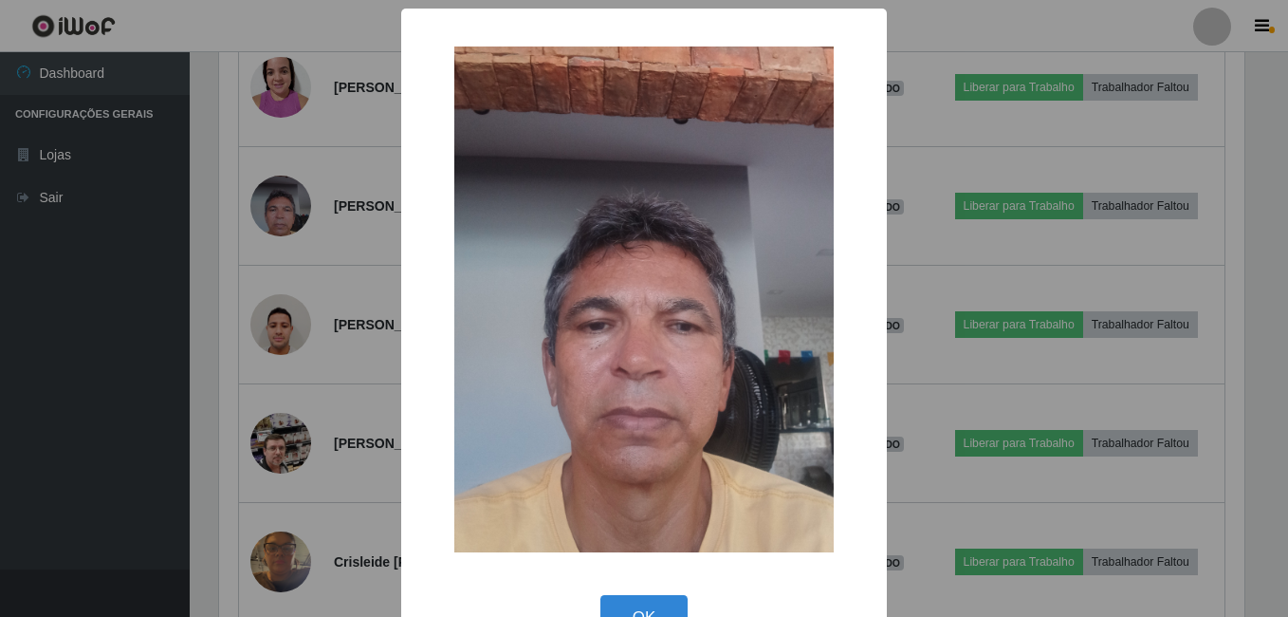
click at [151, 308] on div "× OK Cancel" at bounding box center [644, 308] width 1288 height 617
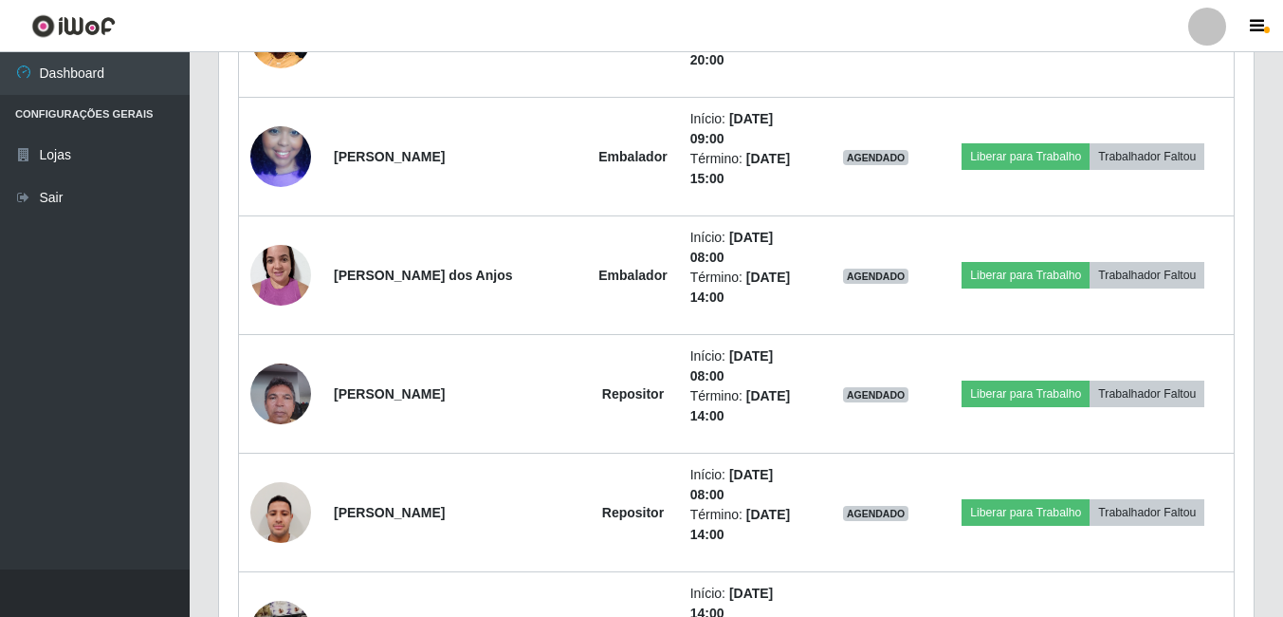
scroll to position [1681, 0]
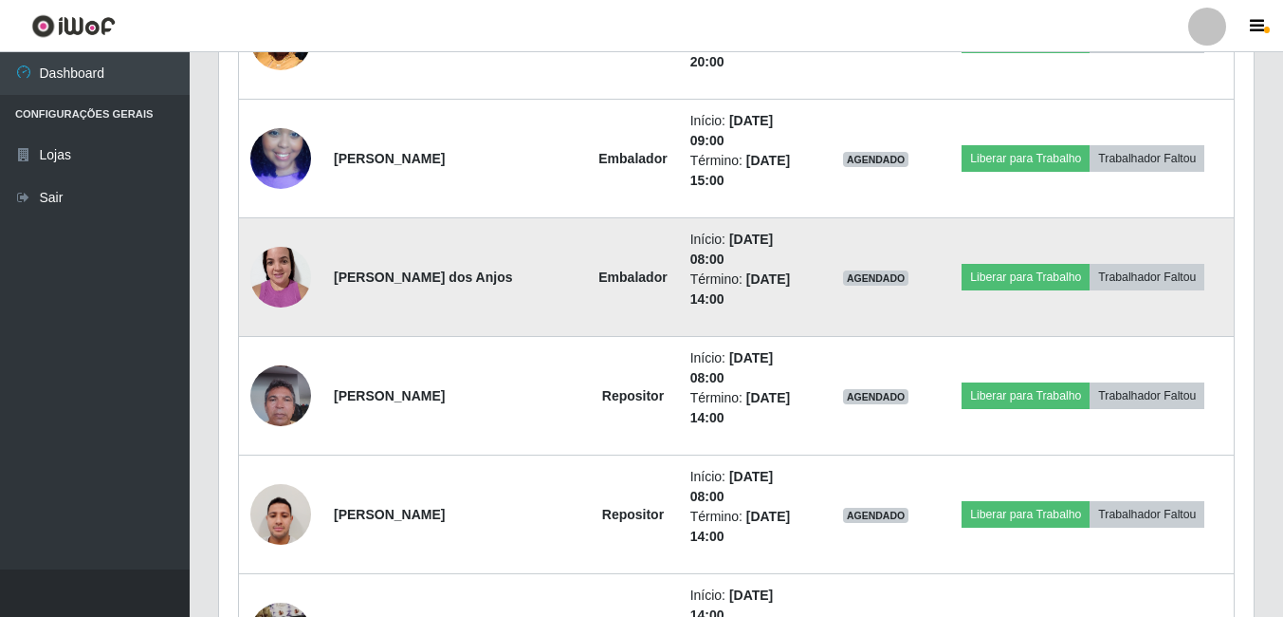
click at [298, 285] on img at bounding box center [280, 276] width 61 height 81
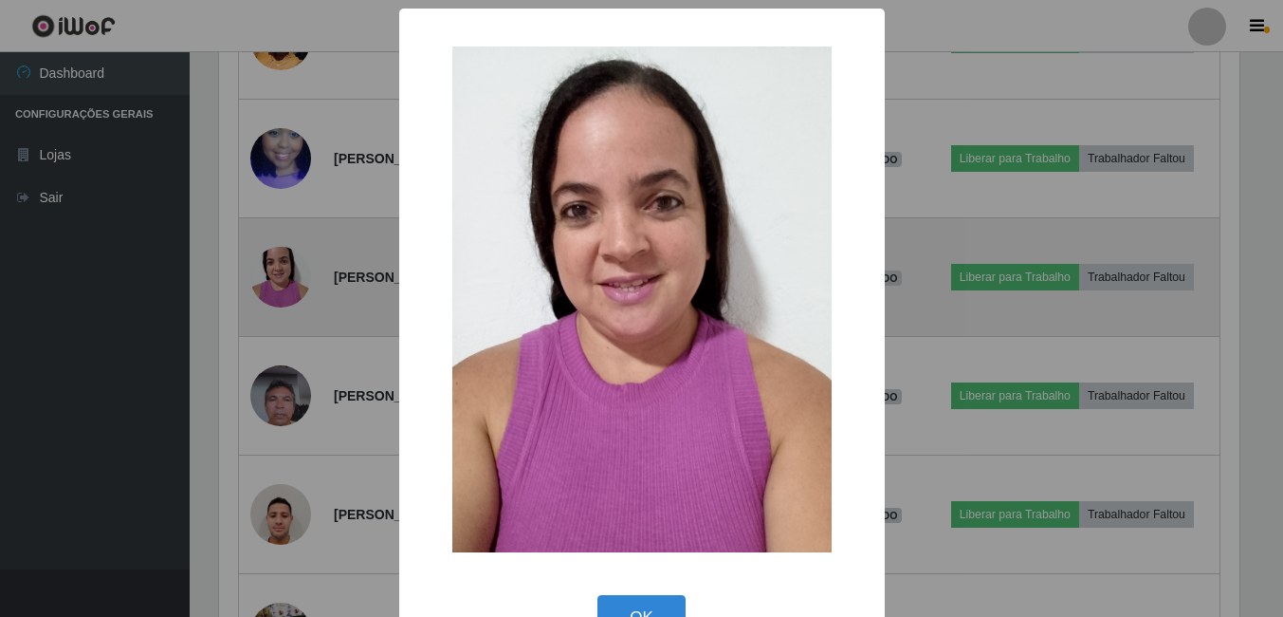
scroll to position [394, 1025]
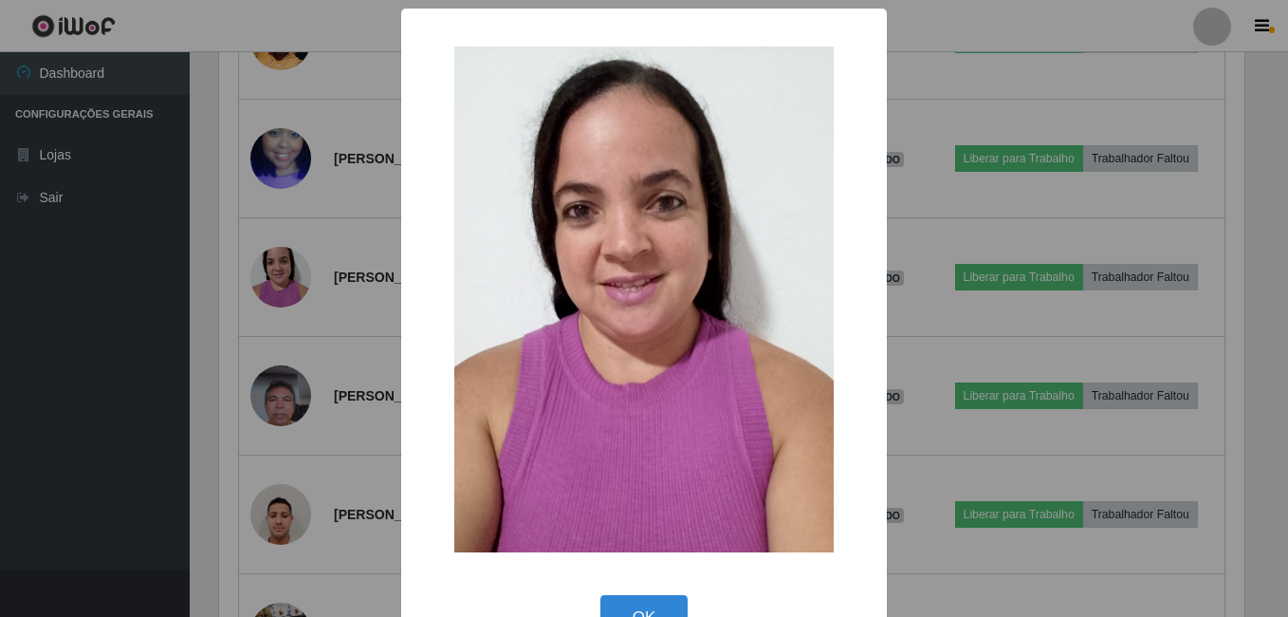
click at [81, 307] on div "× OK Cancel" at bounding box center [644, 308] width 1288 height 617
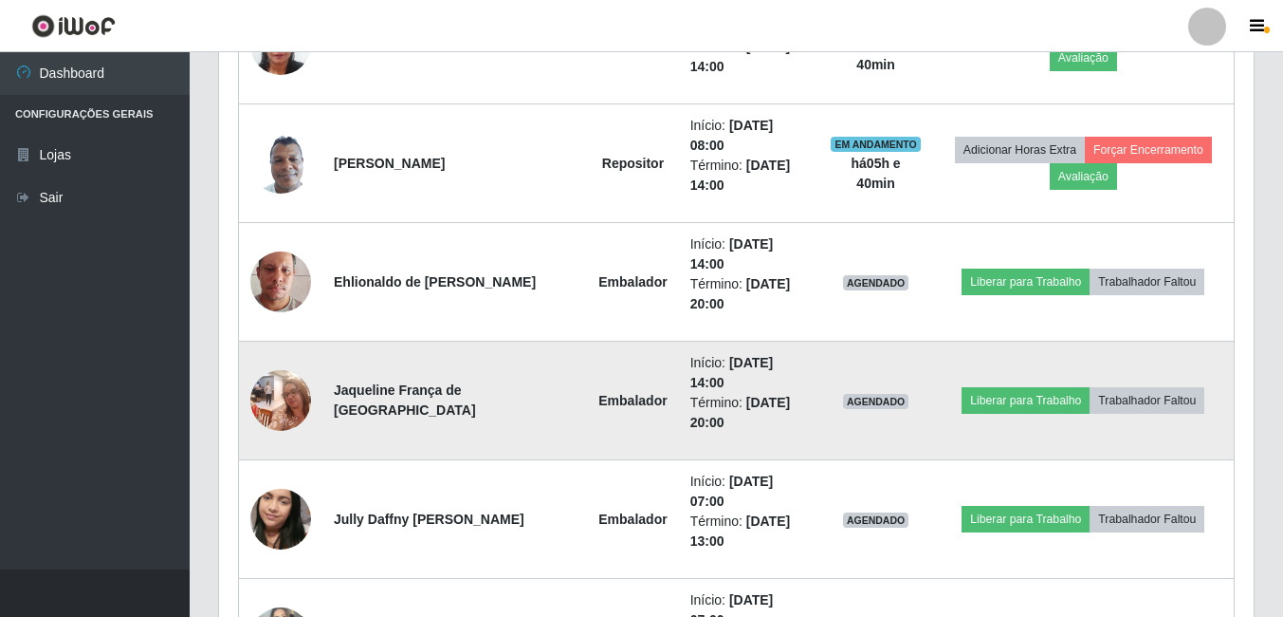
scroll to position [854, 0]
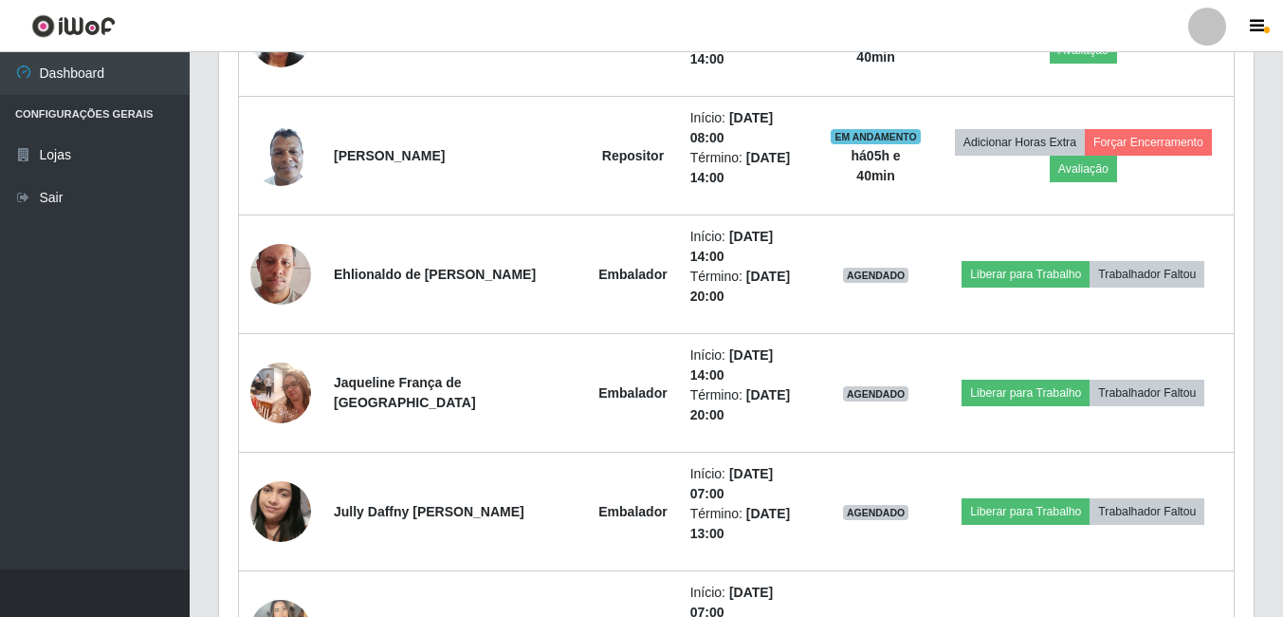
click at [65, 323] on ul "Dashboard Configurações Gerais Lojas Sair" at bounding box center [95, 310] width 190 height 517
click at [68, 323] on ul "Dashboard Configurações Gerais Lojas Sair" at bounding box center [95, 310] width 190 height 517
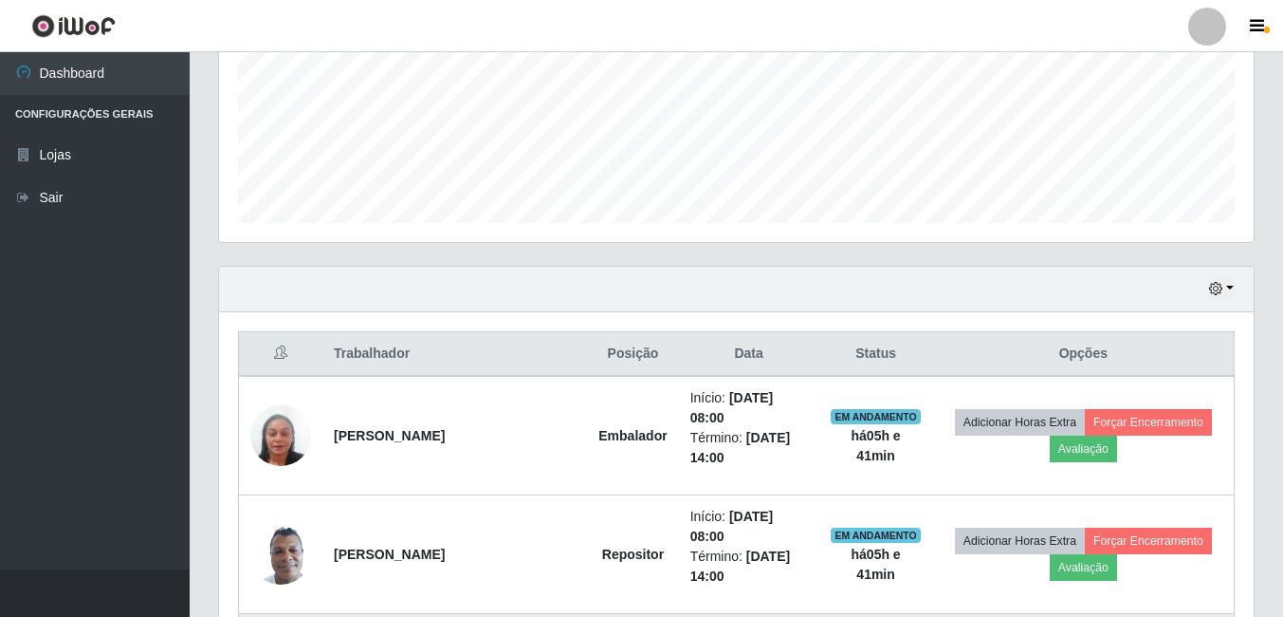
scroll to position [759, 0]
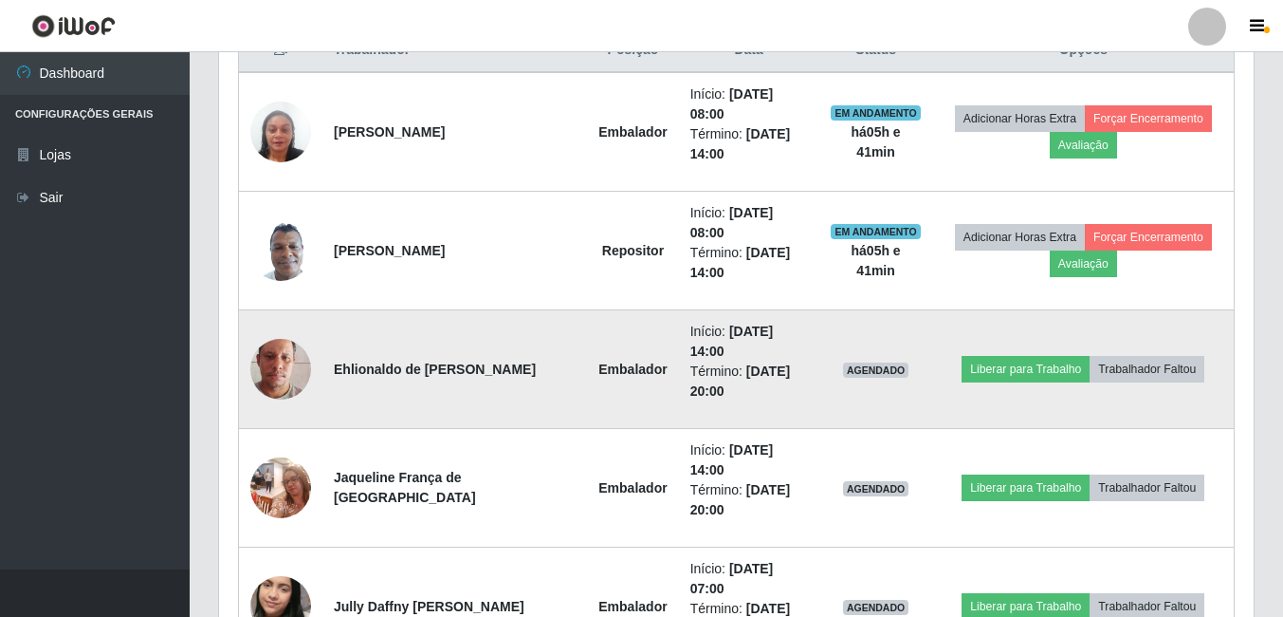
click at [264, 348] on img at bounding box center [280, 369] width 61 height 108
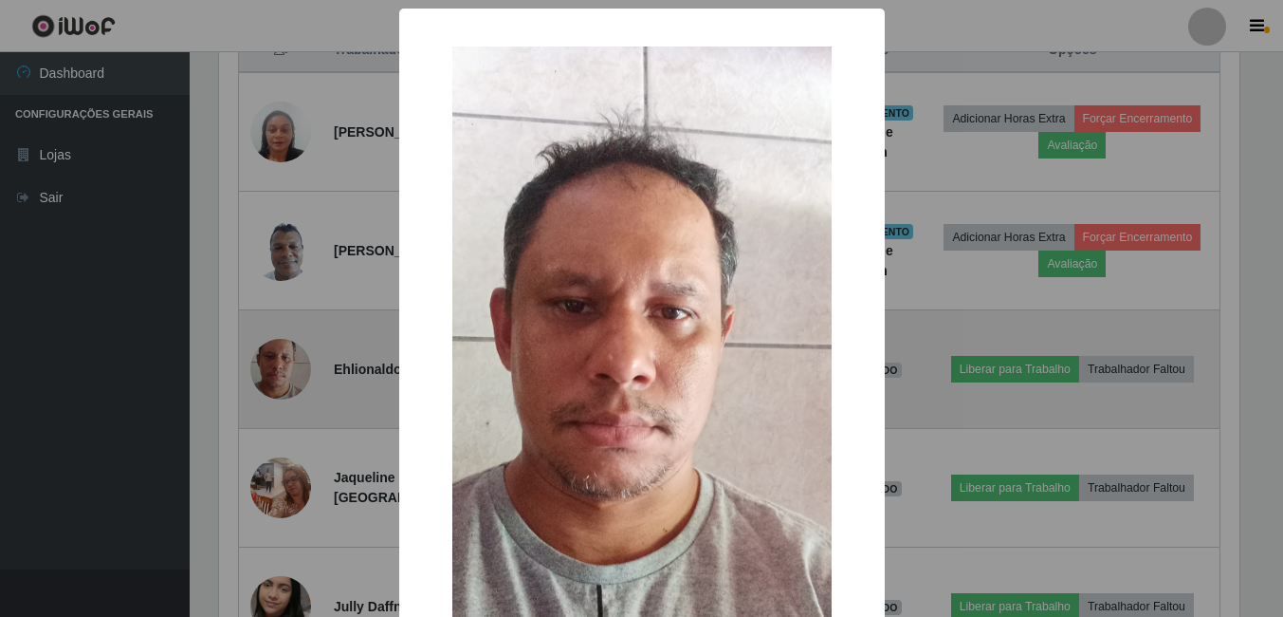
scroll to position [394, 1025]
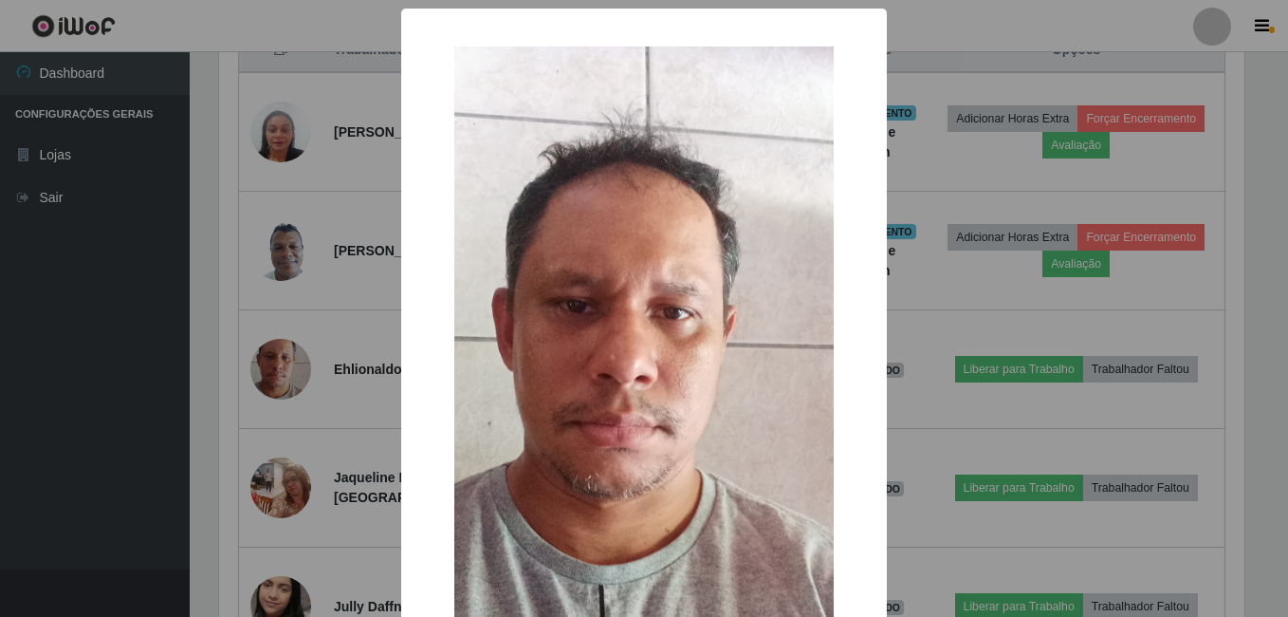
click at [4, 328] on div "× OK Cancel" at bounding box center [644, 308] width 1288 height 617
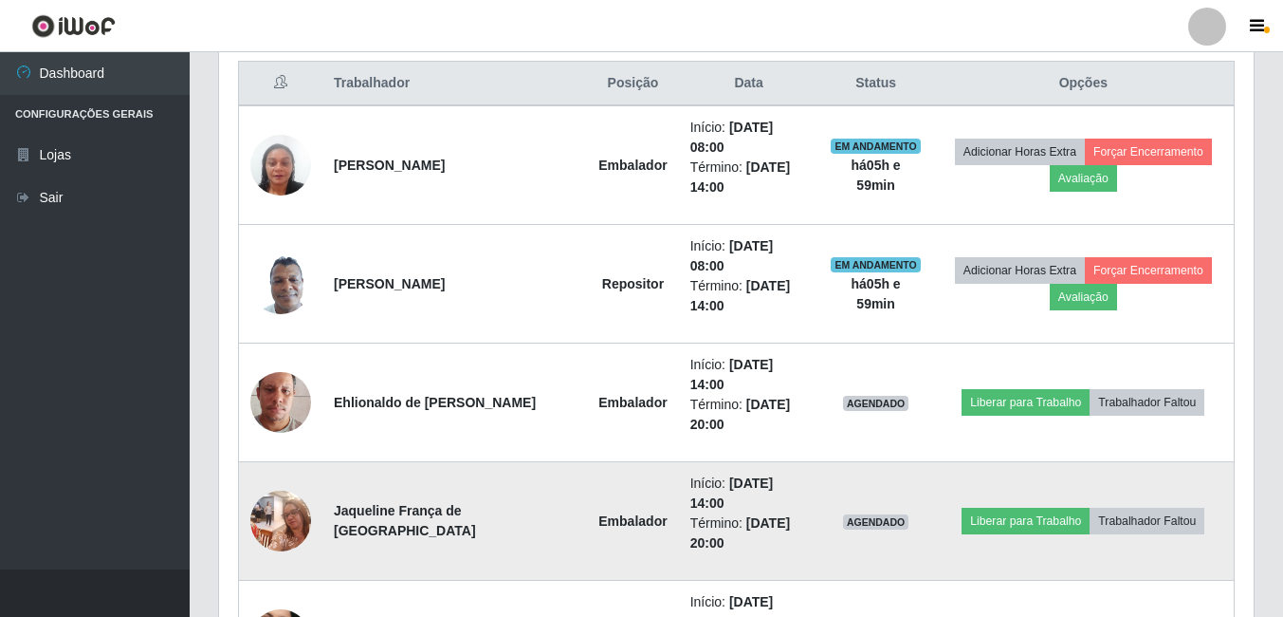
scroll to position [759, 0]
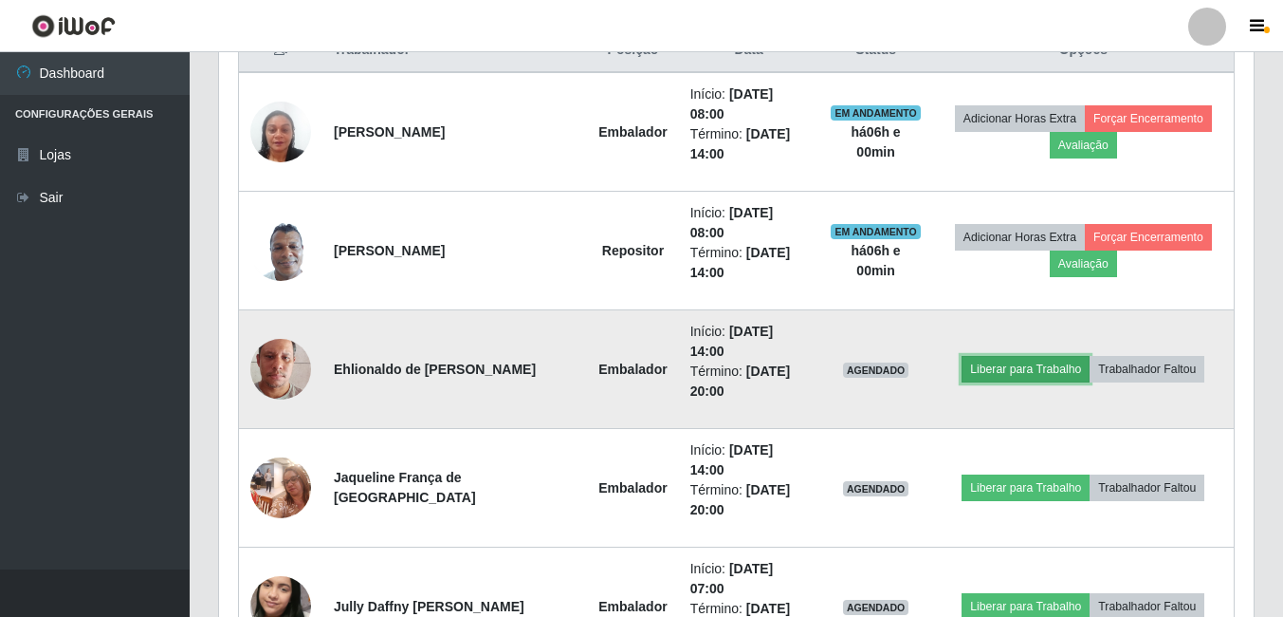
click at [995, 368] on button "Liberar para Trabalho" at bounding box center [1026, 369] width 128 height 27
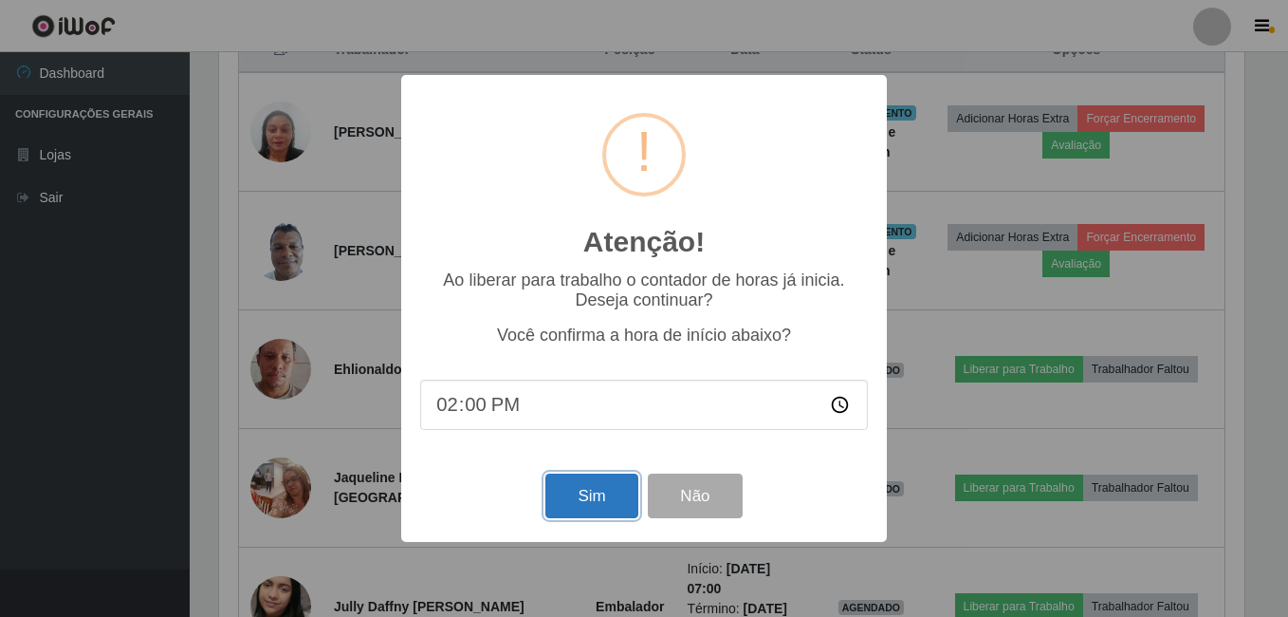
click at [590, 499] on button "Sim" at bounding box center [591, 495] width 92 height 45
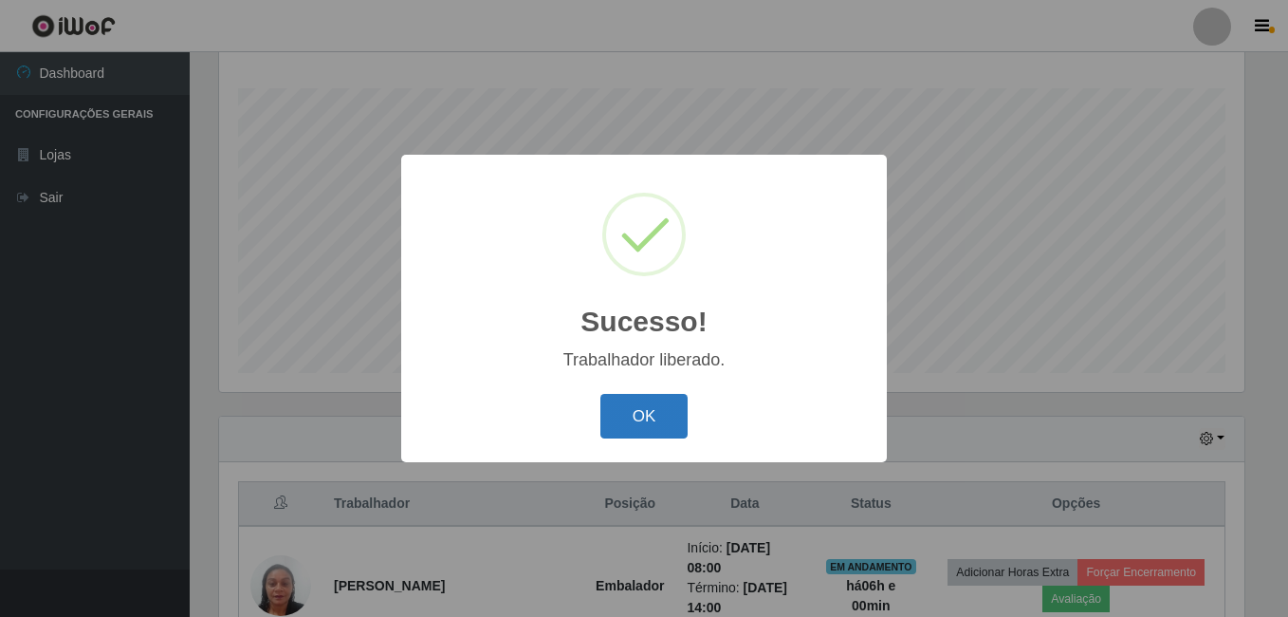
click at [626, 415] on button "OK" at bounding box center [644, 416] width 88 height 45
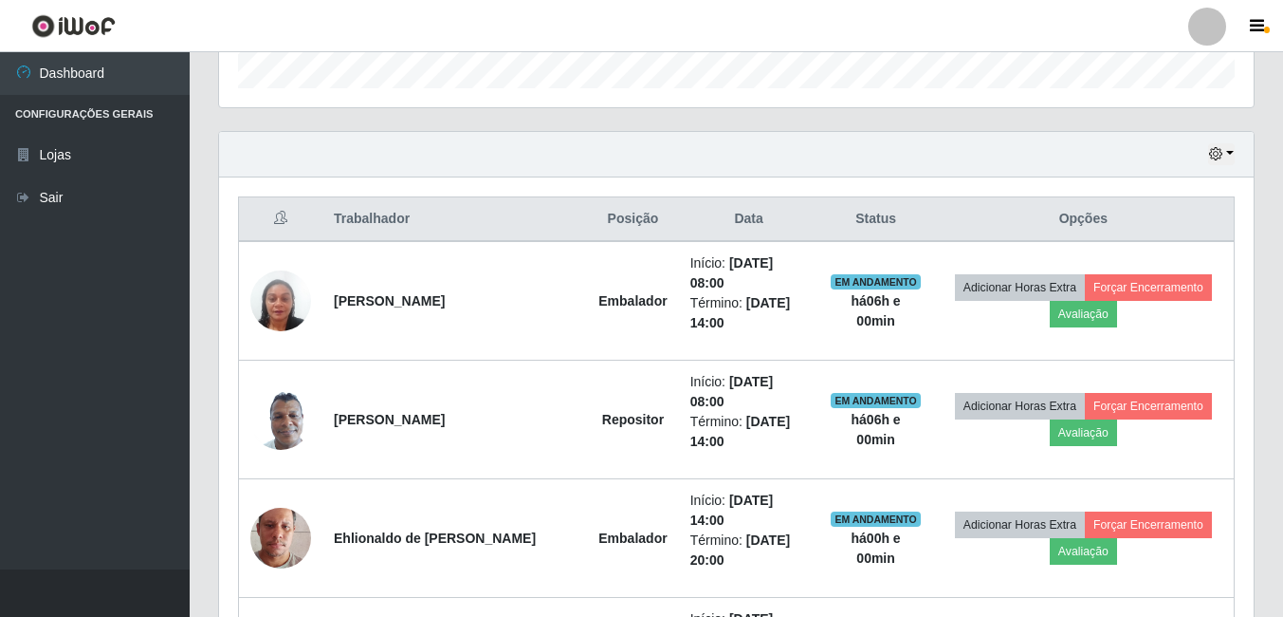
scroll to position [685, 0]
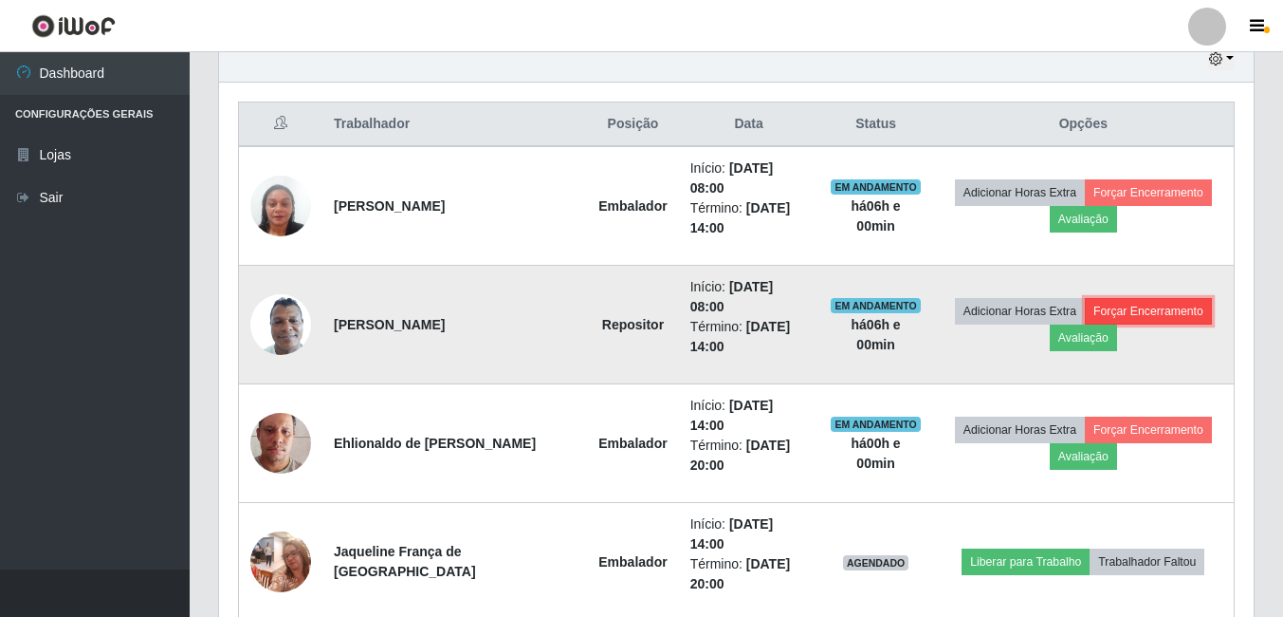
click at [1145, 307] on button "Forçar Encerramento" at bounding box center [1148, 311] width 127 height 27
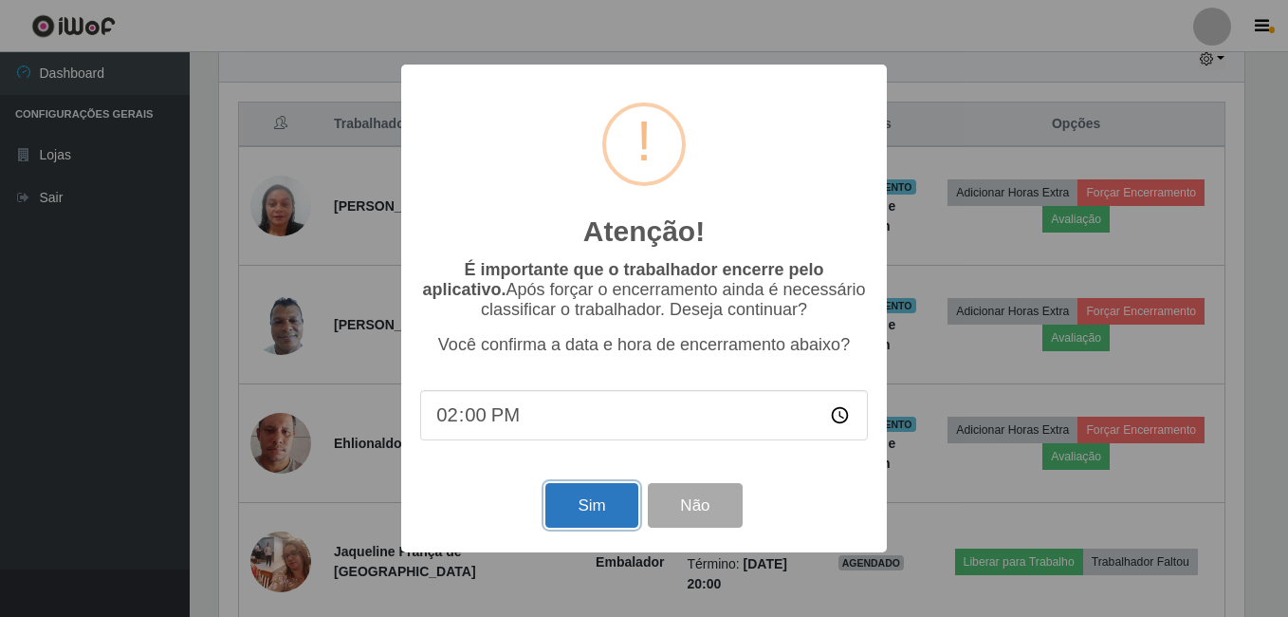
click at [593, 508] on button "Sim" at bounding box center [591, 505] width 92 height 45
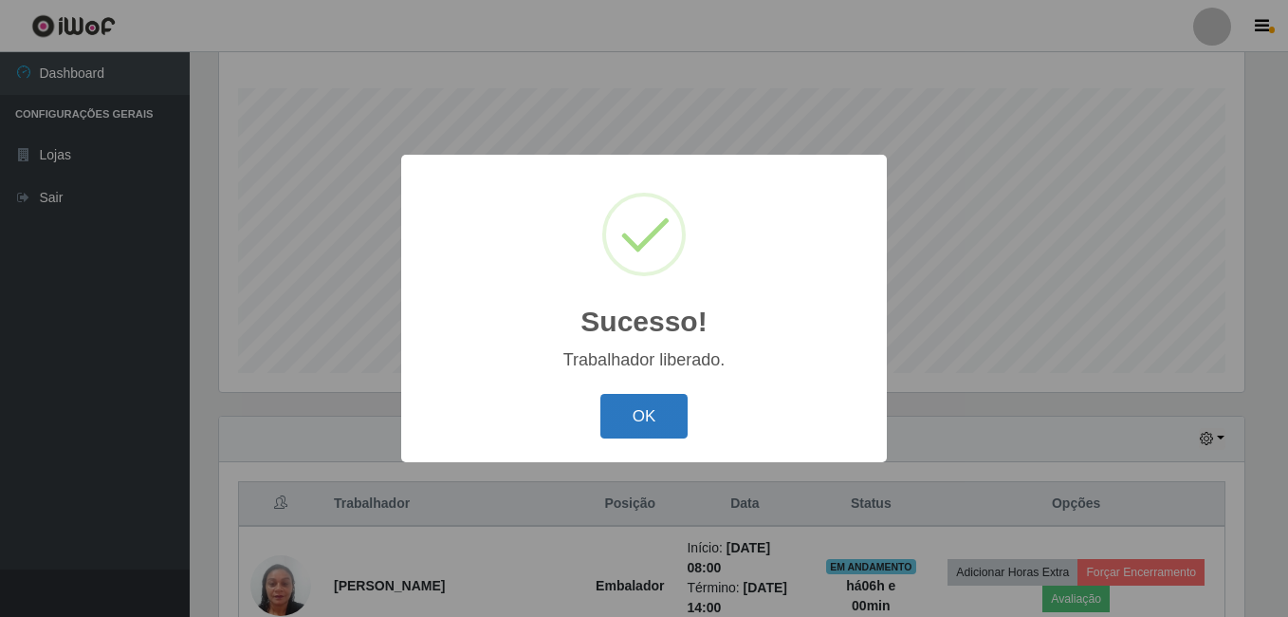
click at [634, 424] on button "OK" at bounding box center [644, 416] width 88 height 45
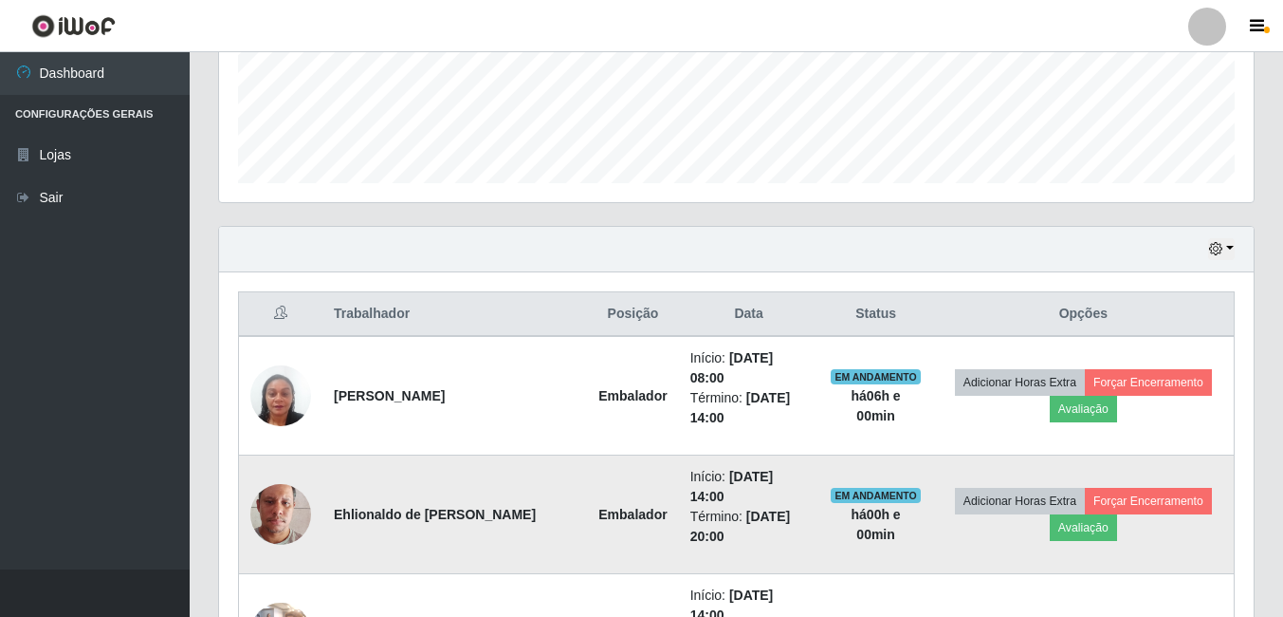
scroll to position [590, 0]
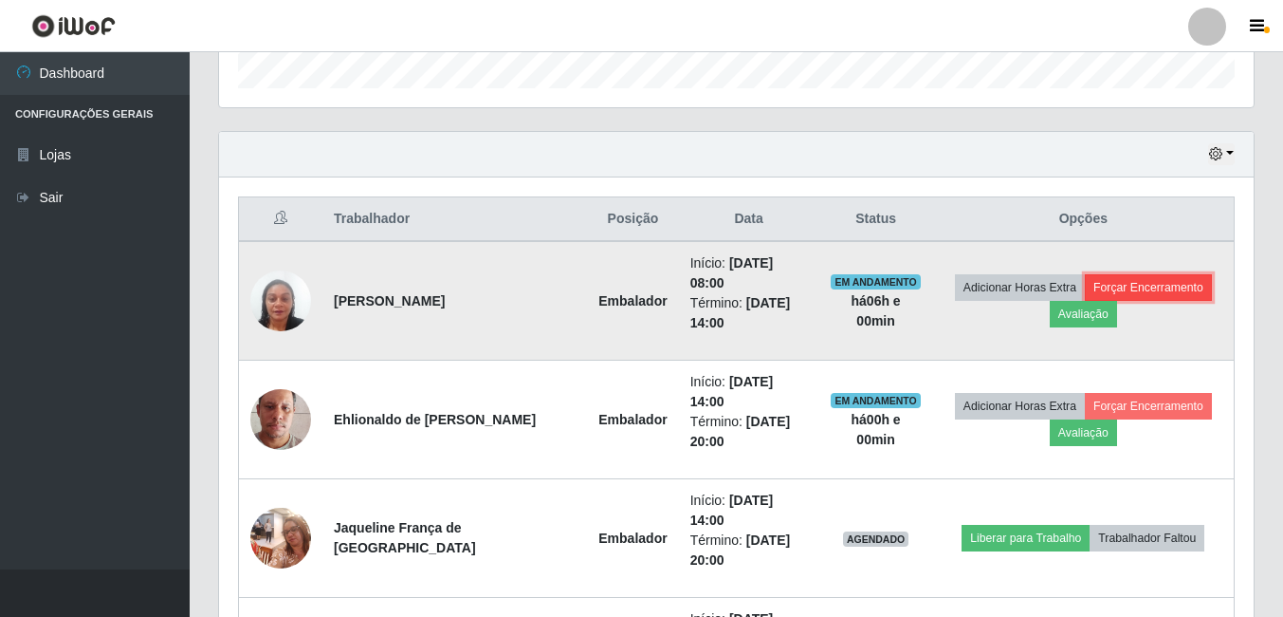
click at [1148, 279] on button "Forçar Encerramento" at bounding box center [1148, 287] width 127 height 27
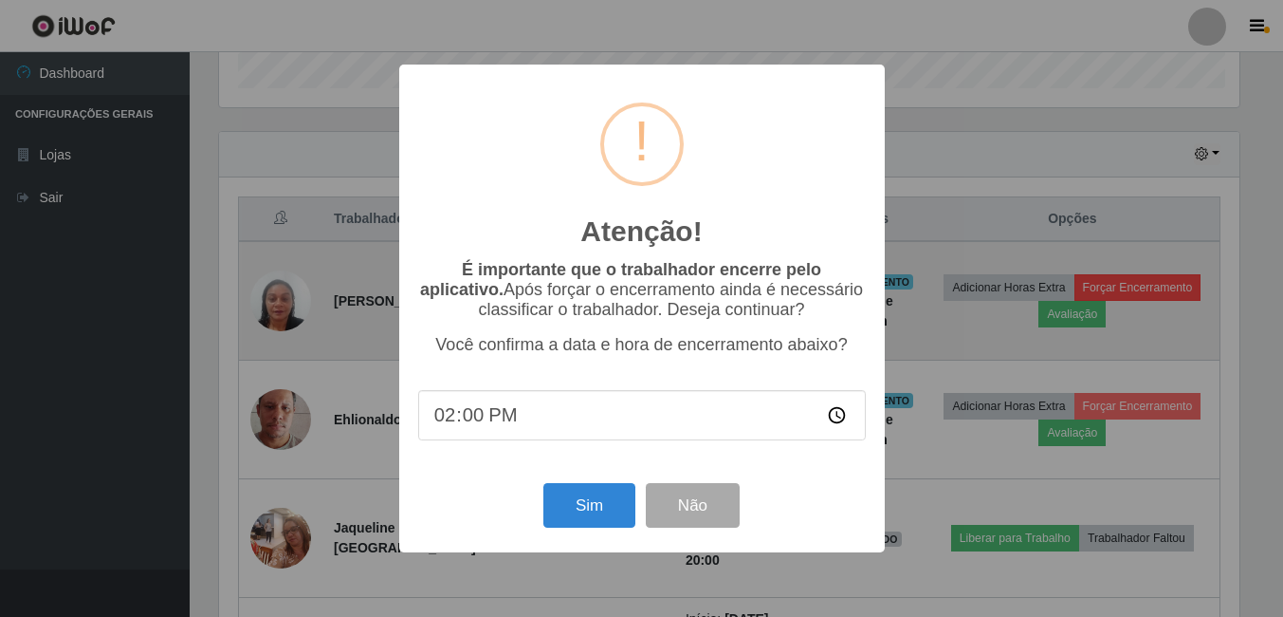
scroll to position [394, 1025]
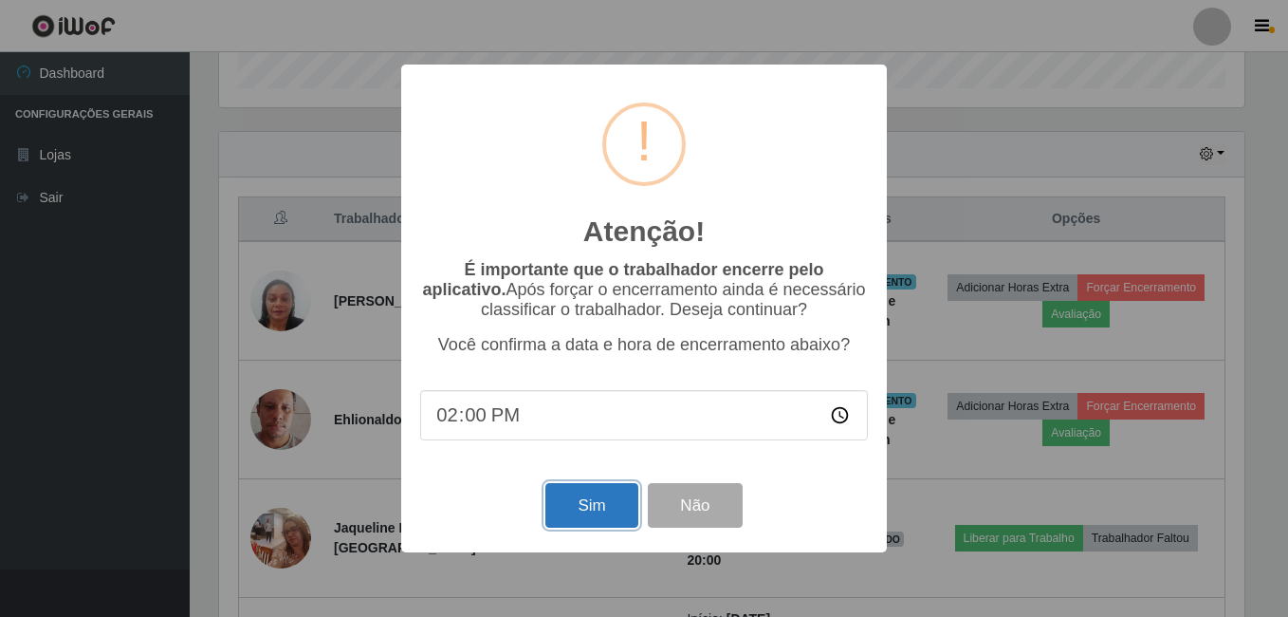
click at [596, 506] on button "Sim" at bounding box center [591, 505] width 92 height 45
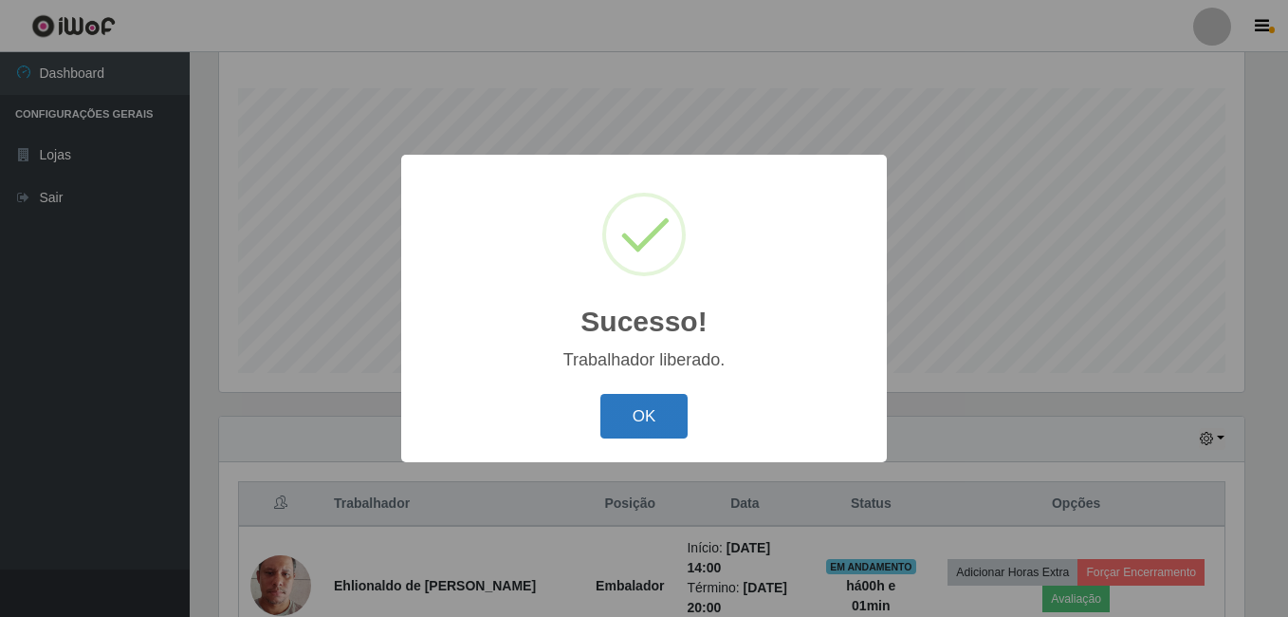
click at [659, 414] on button "OK" at bounding box center [644, 416] width 88 height 45
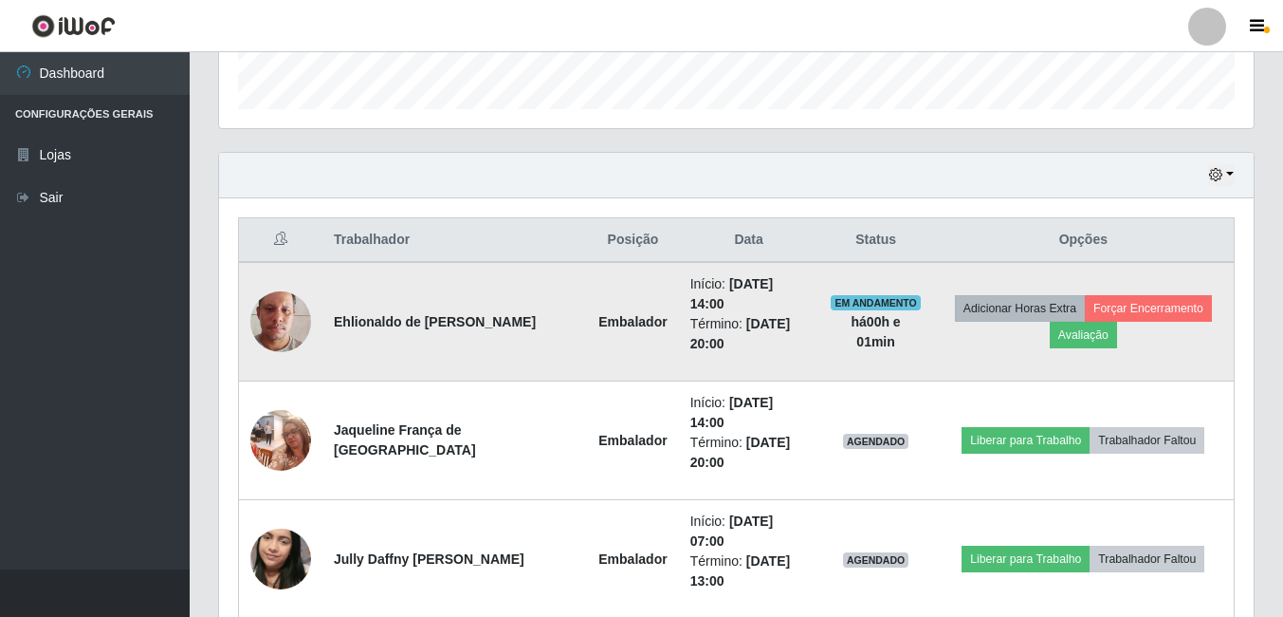
scroll to position [0, 0]
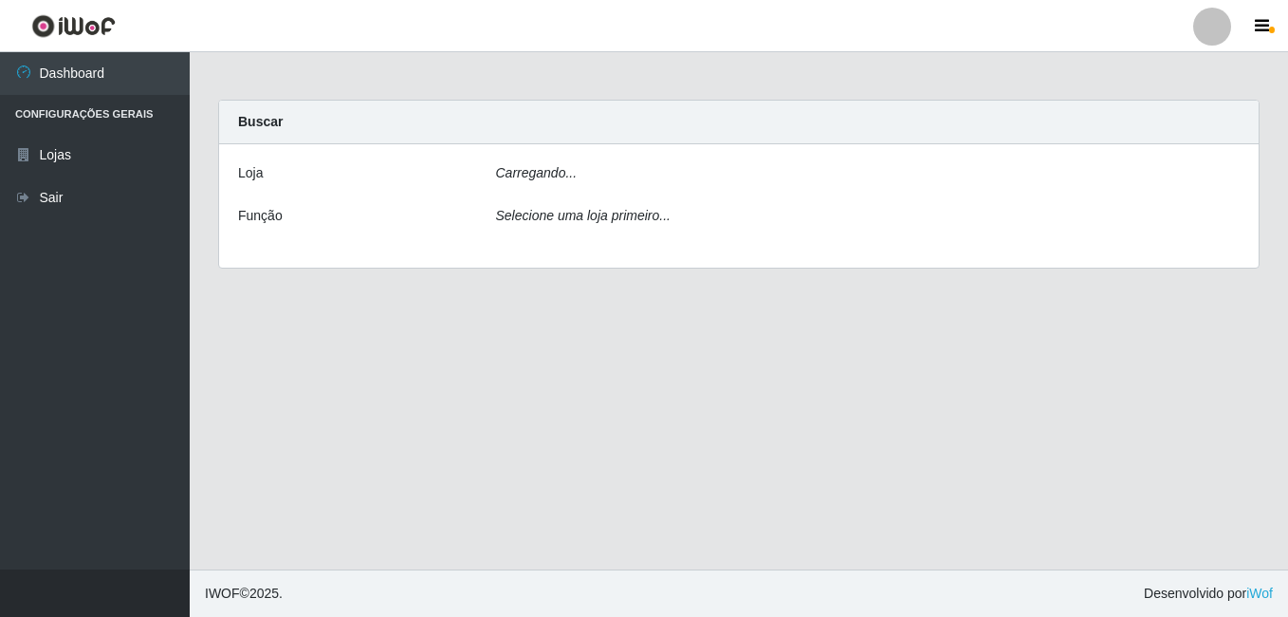
click at [598, 175] on div "Carregando..." at bounding box center [868, 177] width 773 height 28
click at [597, 184] on div "Carregando..." at bounding box center [868, 177] width 773 height 28
click at [604, 223] on icon "Selecione uma loja primeiro..." at bounding box center [583, 215] width 175 height 15
click at [572, 190] on div "Carregando..." at bounding box center [868, 177] width 773 height 28
click at [619, 223] on icon "Selecione uma loja primeiro..." at bounding box center [583, 215] width 175 height 15
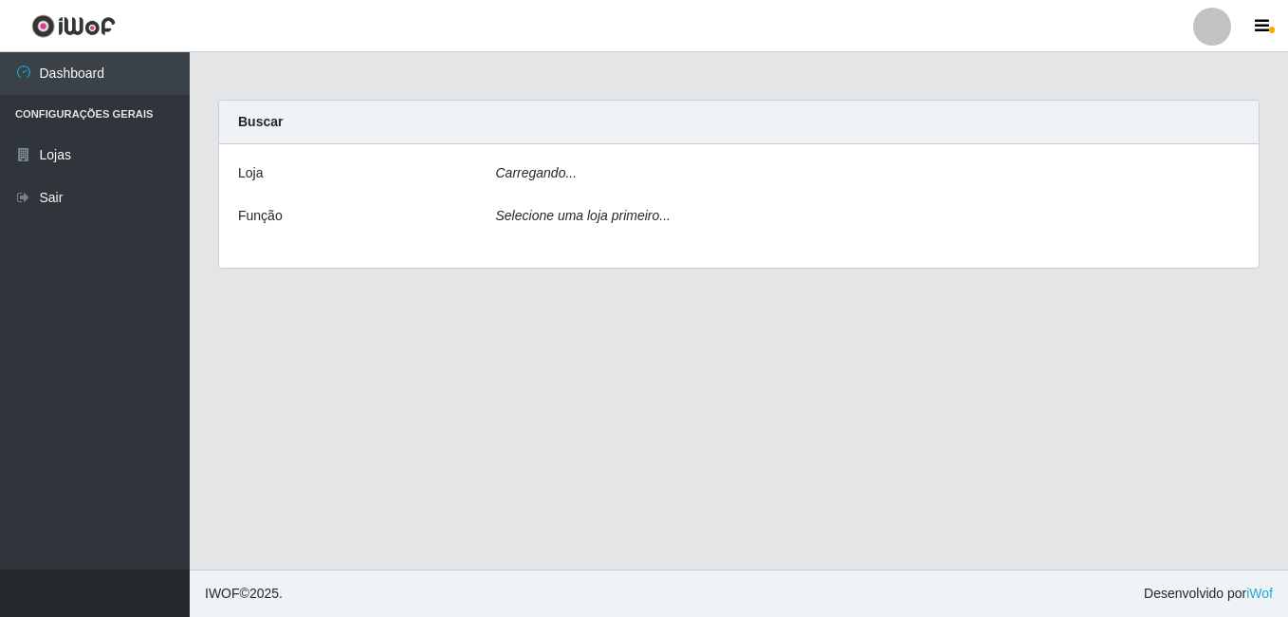
click at [610, 178] on div "Carregando..." at bounding box center [868, 177] width 773 height 28
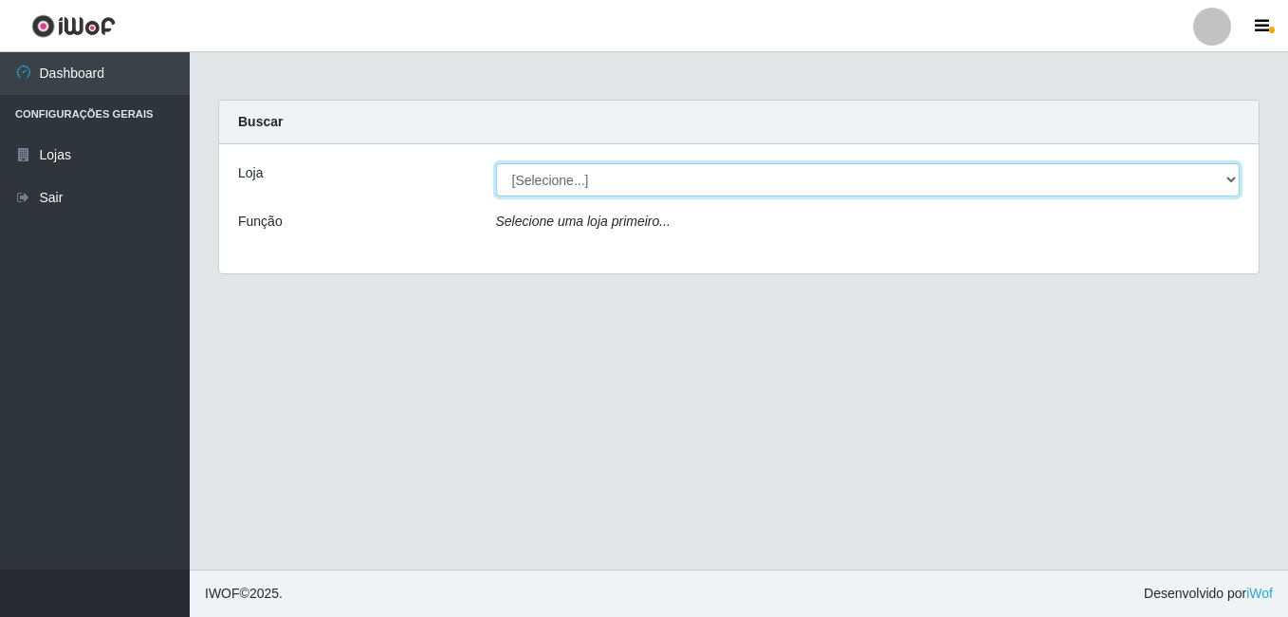
click at [602, 185] on select "[Selecione...] Ajubá Mercado" at bounding box center [868, 179] width 745 height 33
select select "402"
click at [496, 163] on select "[Selecione...] Ajubá Mercado" at bounding box center [868, 179] width 745 height 33
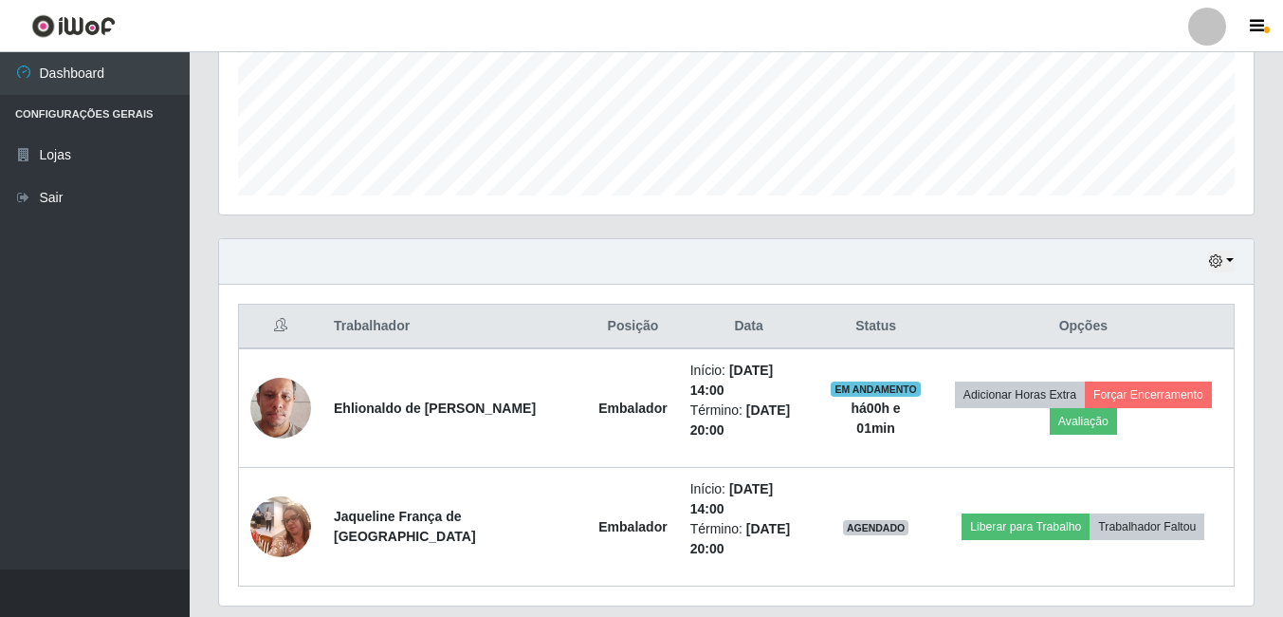
scroll to position [503, 0]
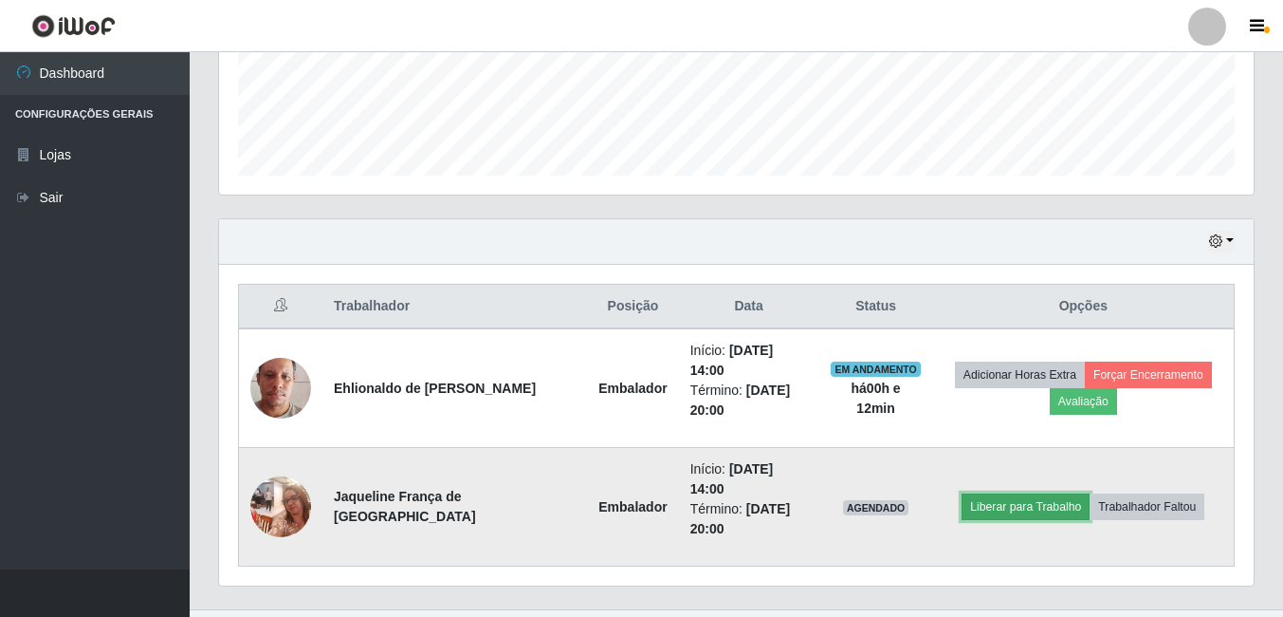
click at [988, 493] on button "Liberar para Trabalho" at bounding box center [1026, 506] width 128 height 27
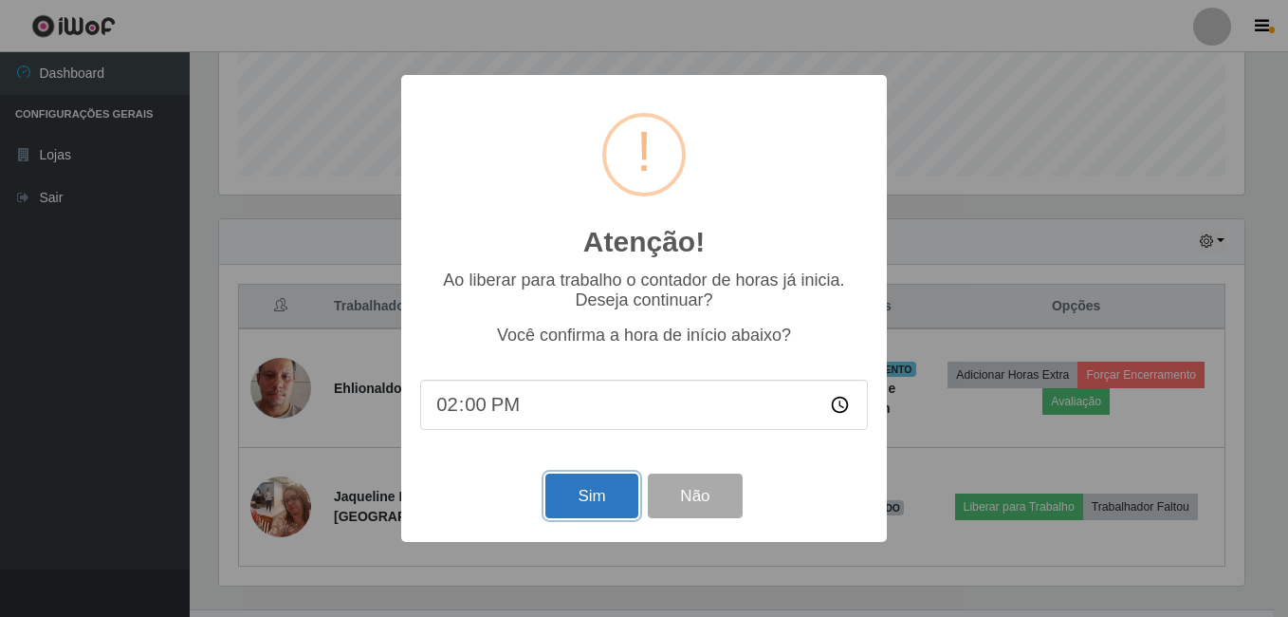
click at [584, 488] on button "Sim" at bounding box center [591, 495] width 92 height 45
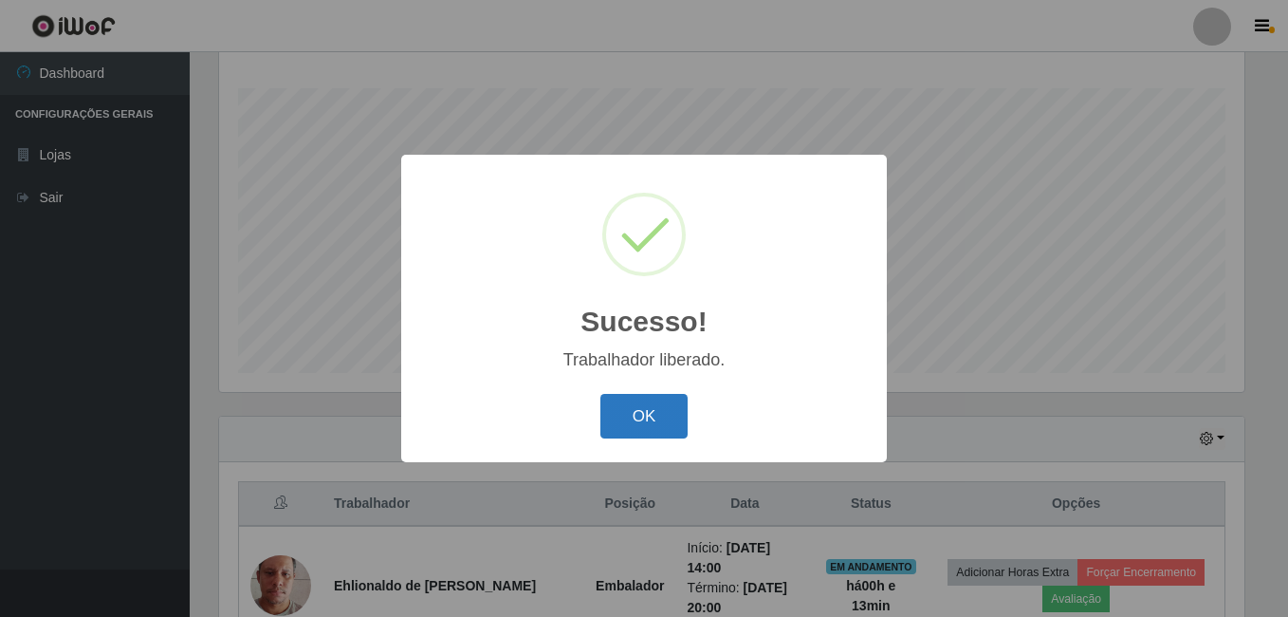
click at [642, 403] on button "OK" at bounding box center [644, 416] width 88 height 45
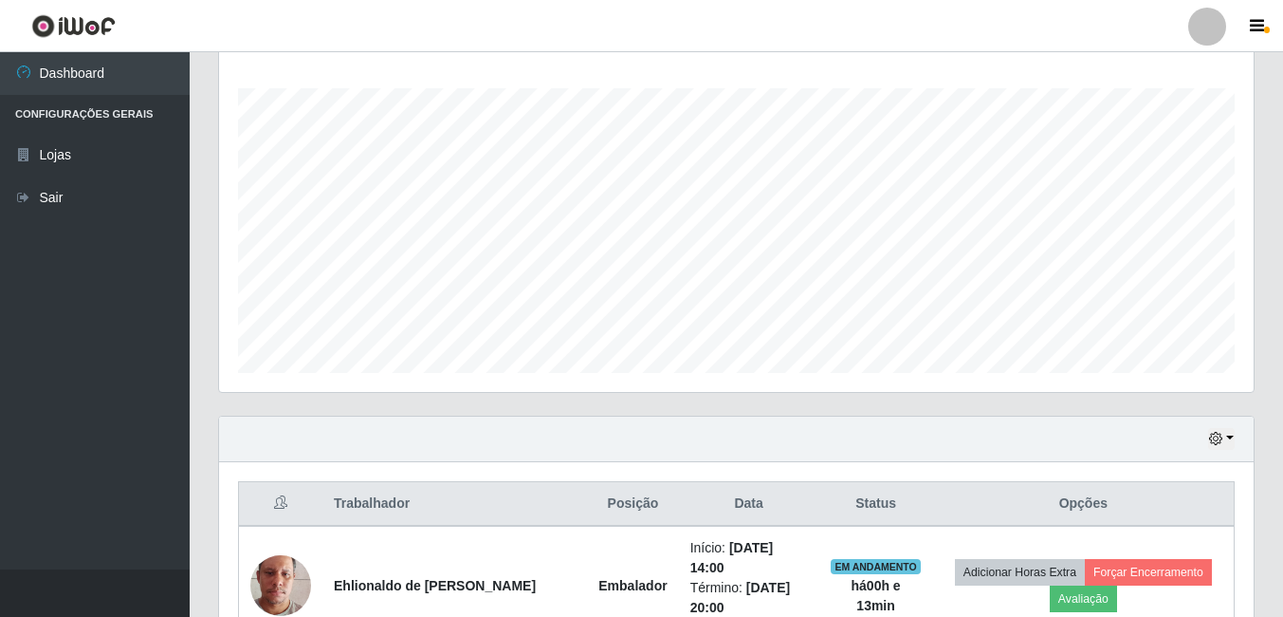
scroll to position [495, 0]
